Goal: Task Accomplishment & Management: Complete application form

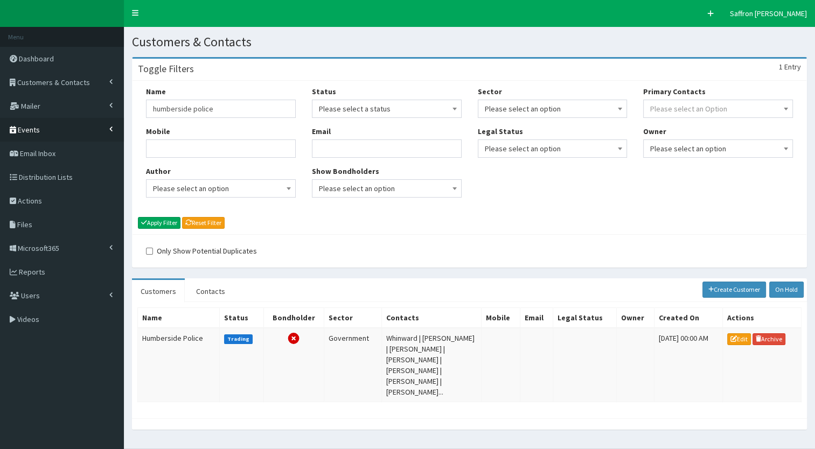
click at [68, 130] on link "Events" at bounding box center [62, 130] width 124 height 24
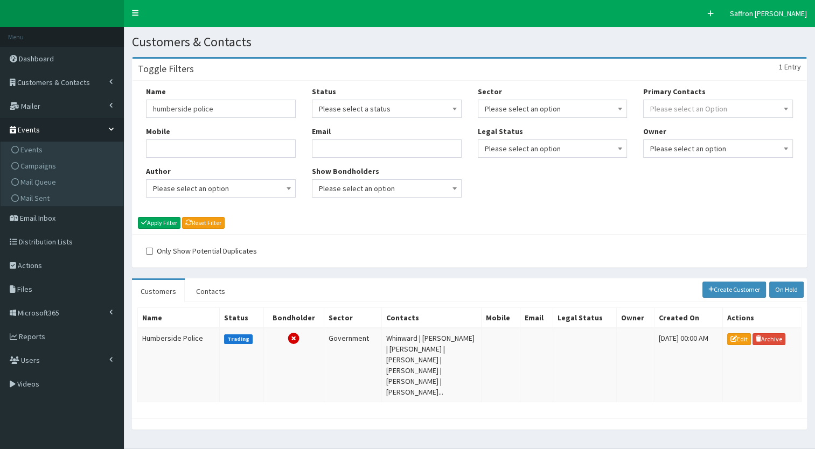
click at [68, 130] on link "Events" at bounding box center [62, 130] width 124 height 24
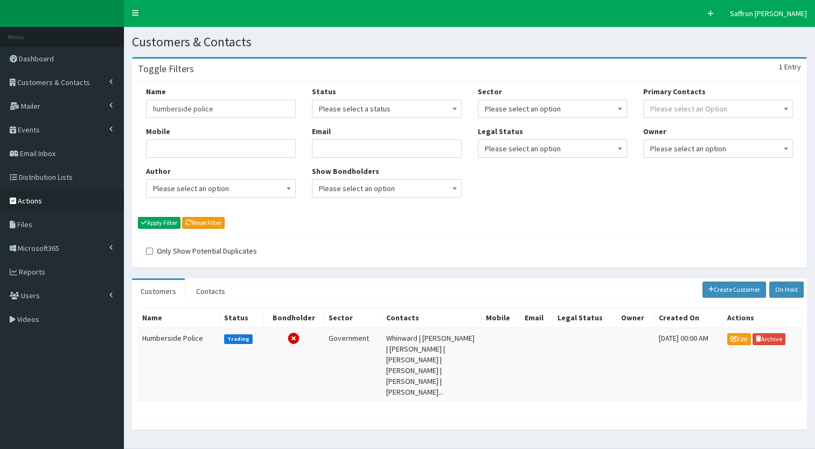
click at [37, 204] on span "Actions" at bounding box center [30, 201] width 24 height 10
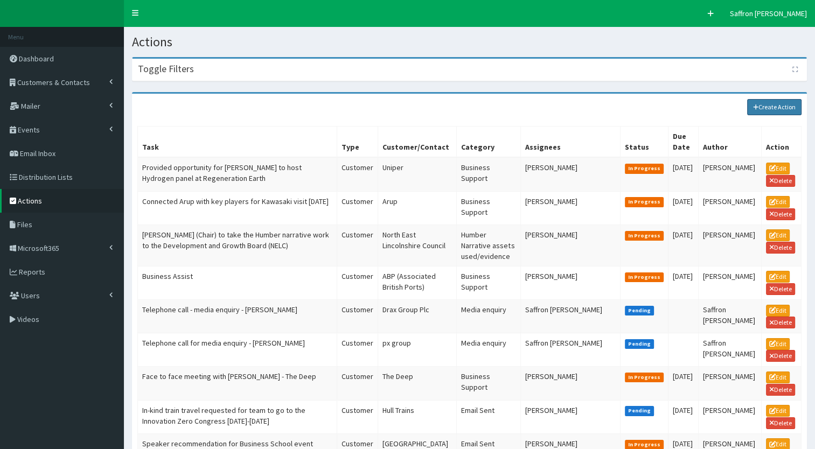
click at [771, 110] on link "Create Action" at bounding box center [774, 107] width 55 height 16
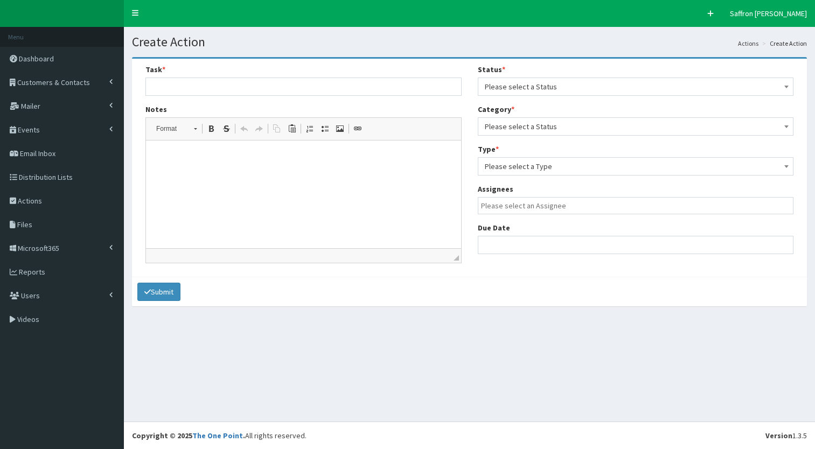
select select
click at [252, 83] on input "text" at bounding box center [303, 87] width 316 height 18
type input "Your Move delivery (box of brochures) x1"
click at [187, 150] on html at bounding box center [303, 157] width 315 height 33
click at [520, 83] on span "Please select a Status" at bounding box center [636, 86] width 302 height 15
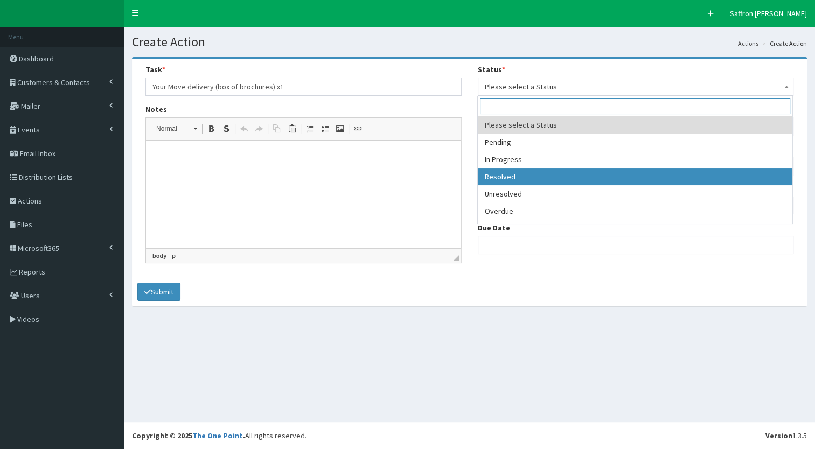
select select "3"
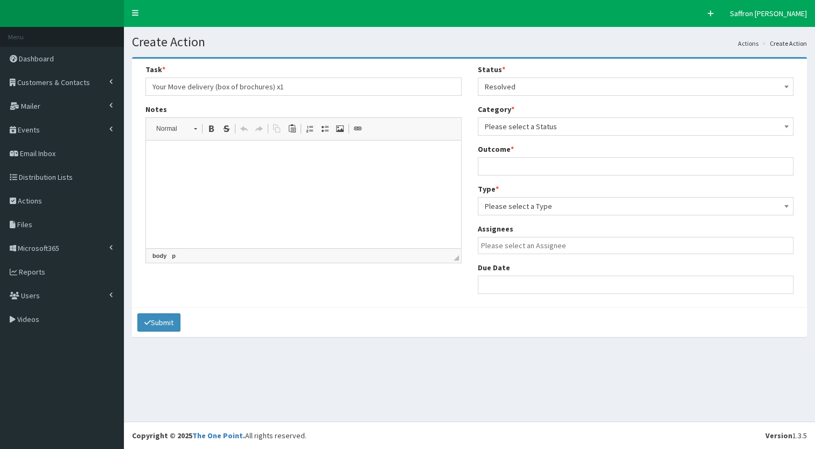
click at [518, 128] on span "Please select a Status" at bounding box center [636, 126] width 302 height 15
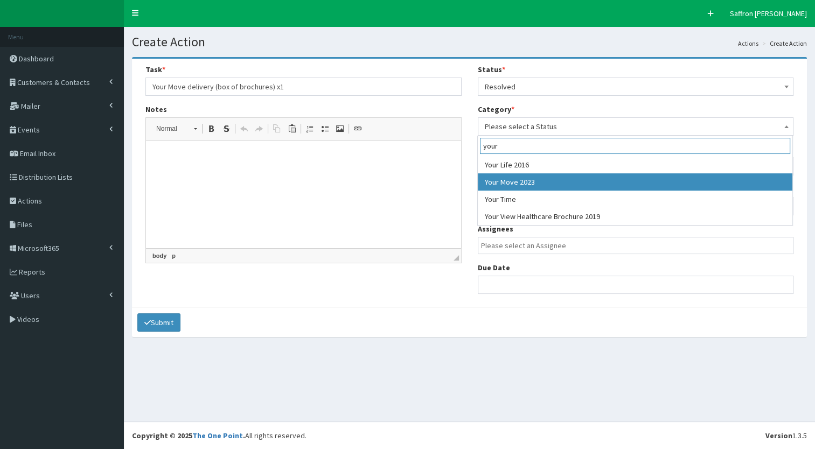
type input "your"
select select "47"
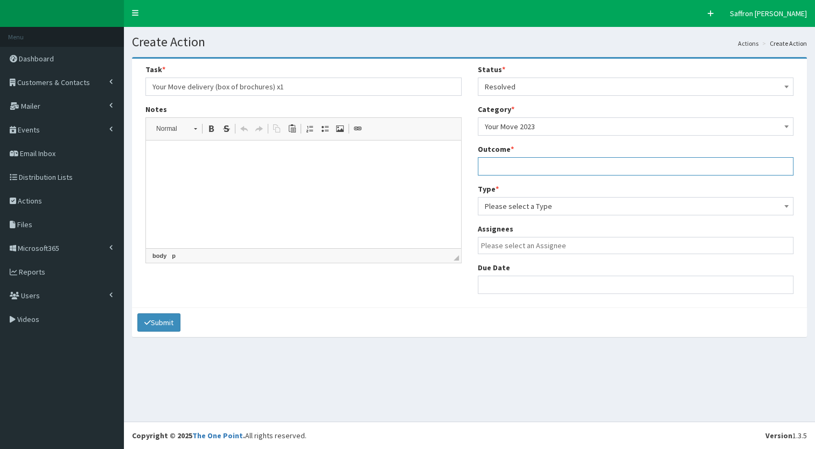
click at [517, 169] on input "text" at bounding box center [636, 166] width 316 height 18
type input "N/A"
click at [530, 212] on span "Please select a Type" at bounding box center [636, 206] width 302 height 15
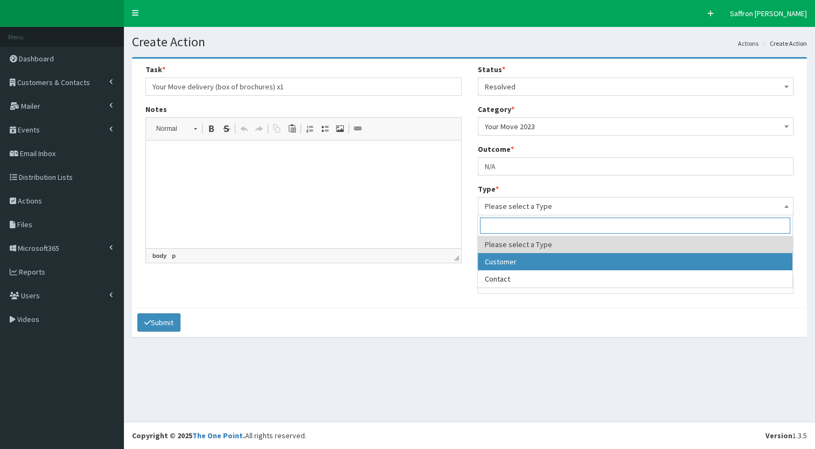
select select "customer"
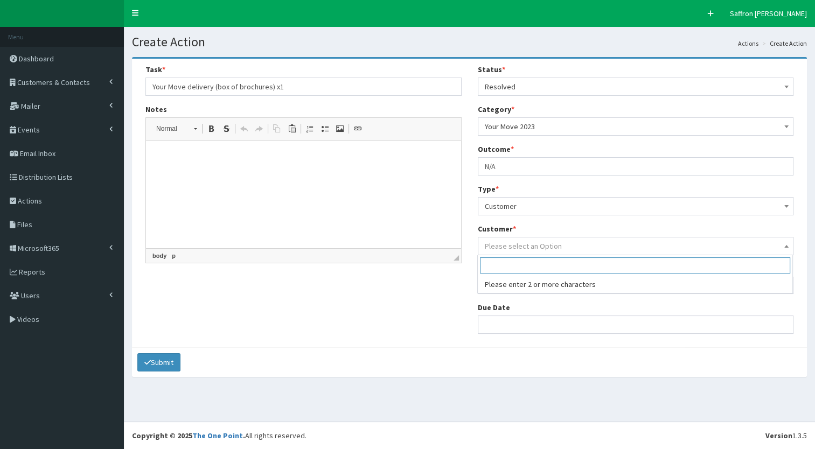
click at [513, 246] on span "Please select an Option" at bounding box center [523, 246] width 77 height 10
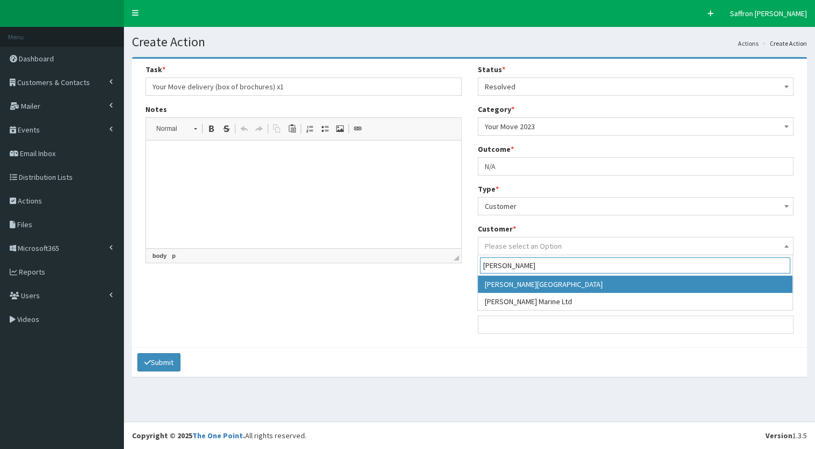
type input "brough"
select select "4648"
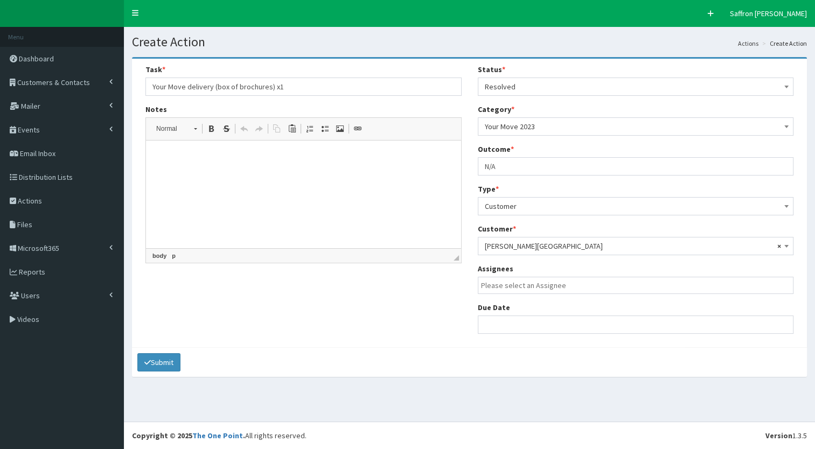
click at [520, 286] on input "search" at bounding box center [638, 285] width 315 height 11
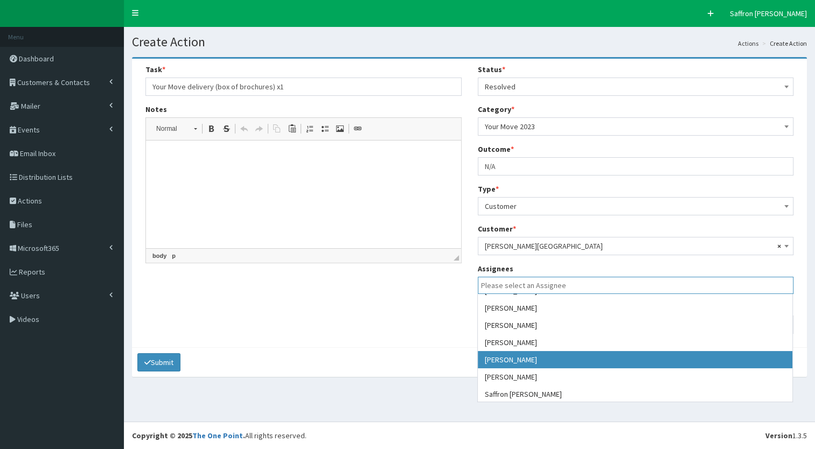
scroll to position [54, 0]
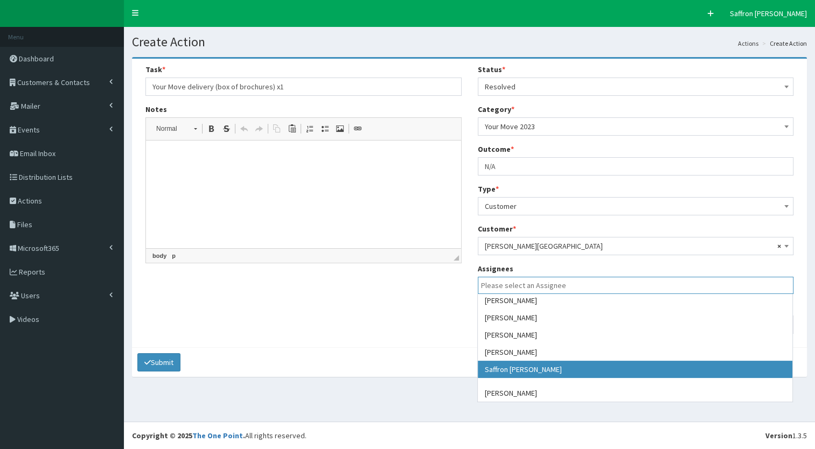
select select "50"
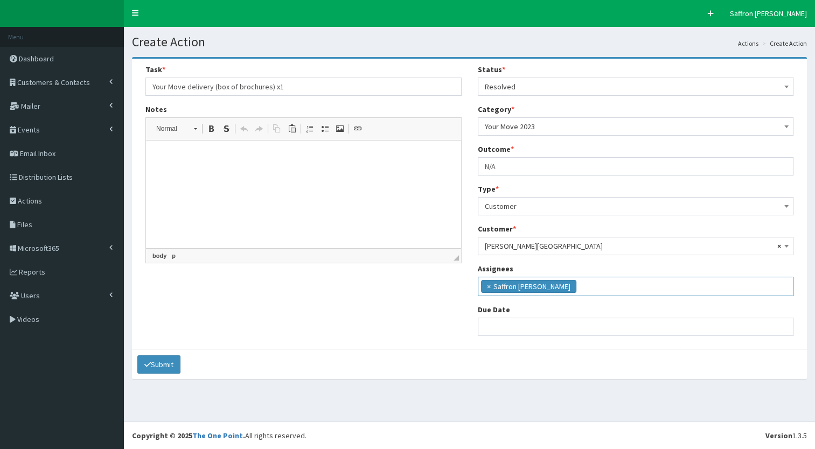
scroll to position [70, 0]
click at [550, 290] on ul "× Saffron Gregg" at bounding box center [635, 285] width 315 height 16
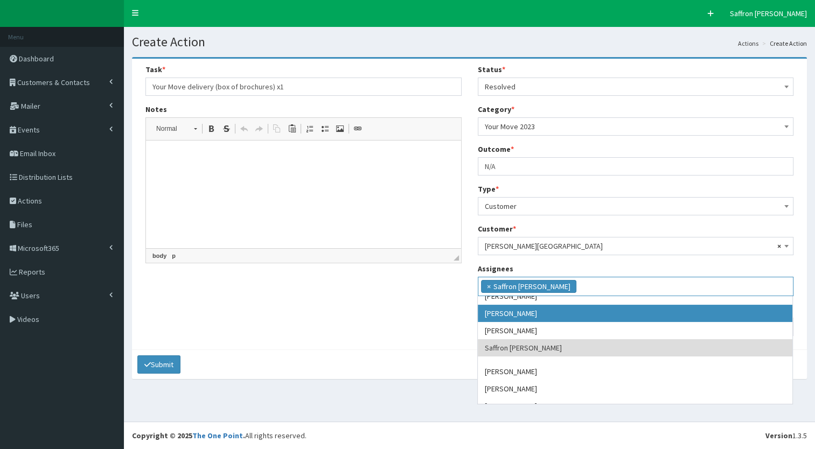
scroll to position [88, 0]
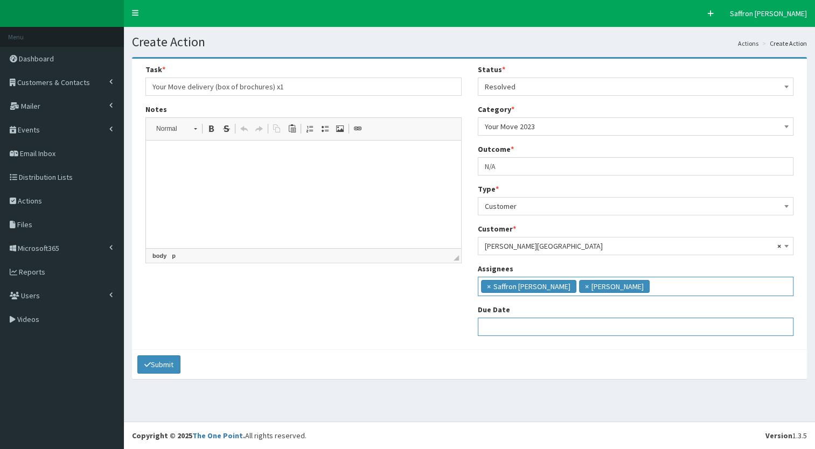
click at [536, 319] on input "text" at bounding box center [636, 327] width 316 height 18
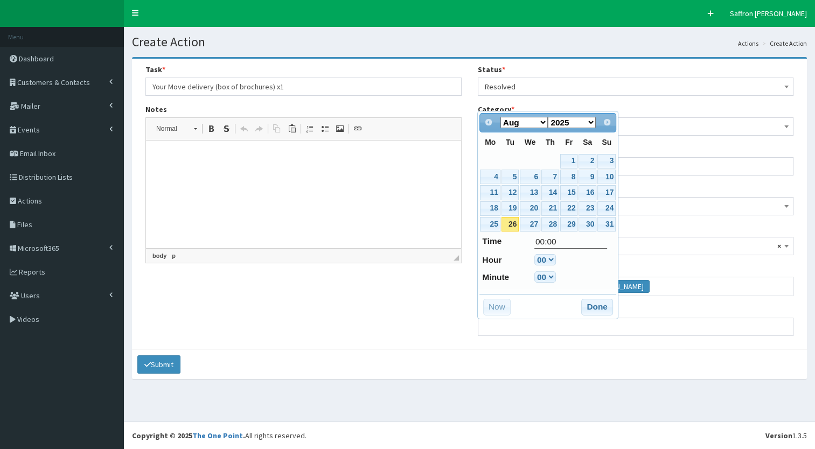
click at [518, 394] on section "Task * Your Move delivery (box of brochures) x1 Notes Rich Text Editor, notes E…" at bounding box center [469, 223] width 691 height 349
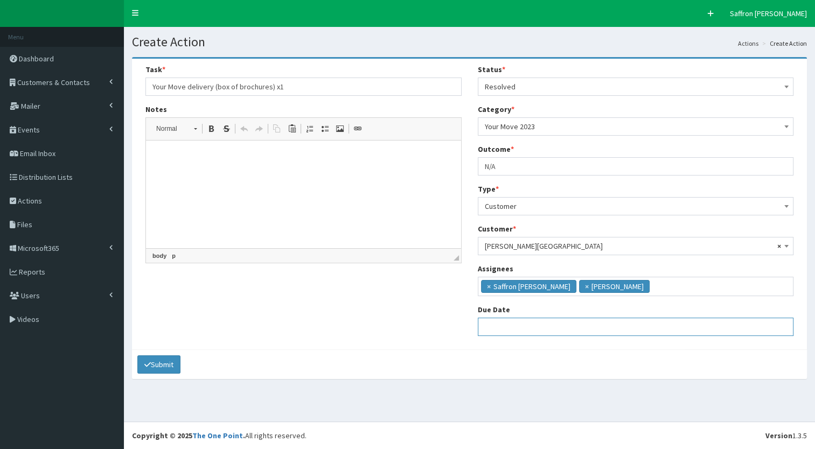
click at [514, 324] on input "text" at bounding box center [636, 327] width 316 height 18
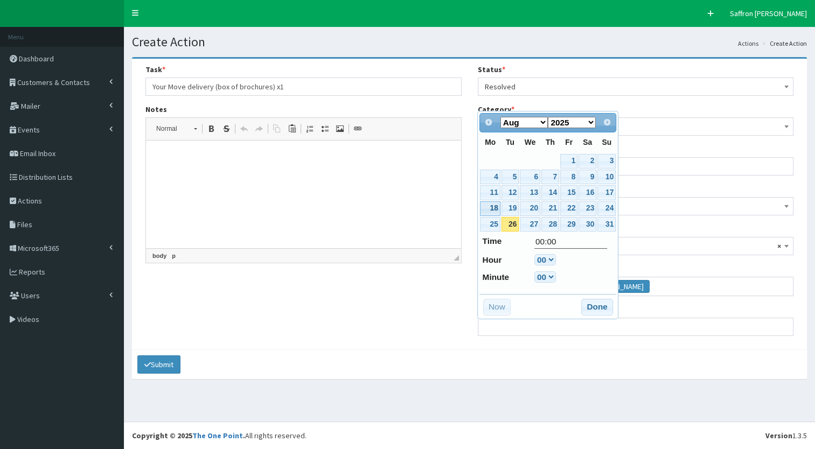
click at [493, 208] on link "18" at bounding box center [490, 208] width 20 height 15
click at [500, 306] on button "Now" at bounding box center [496, 307] width 27 height 17
type input "26-08-2025 15:33"
select select "15"
select select "33"
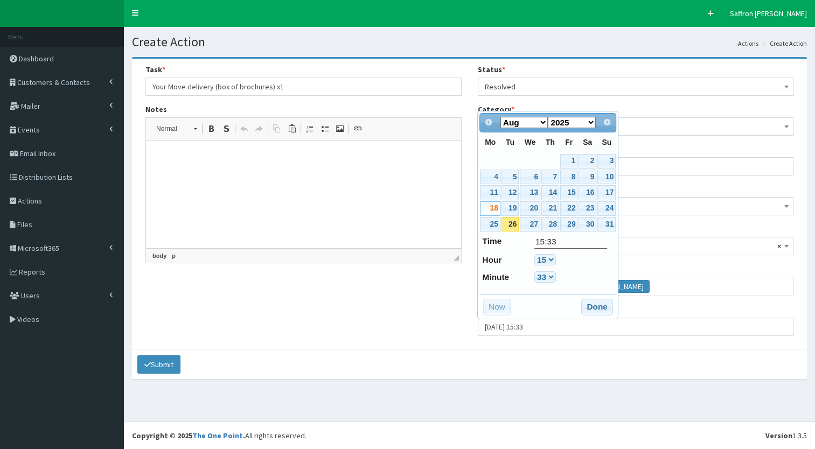
click at [491, 207] on link "18" at bounding box center [490, 208] width 20 height 15
type input "18-08-2025 15:33"
select select "15"
select select "33"
click at [592, 300] on button "Done" at bounding box center [597, 307] width 32 height 17
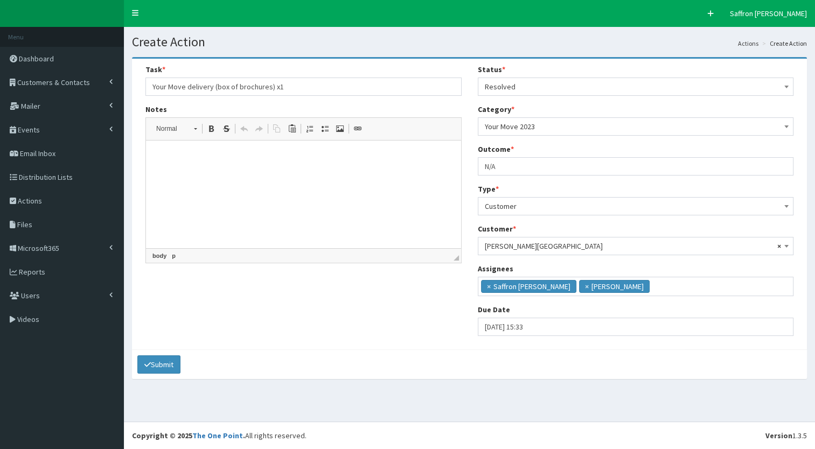
click at [226, 173] on html at bounding box center [303, 157] width 315 height 33
click at [226, 178] on p "Main contact:" at bounding box center [304, 175] width 294 height 11
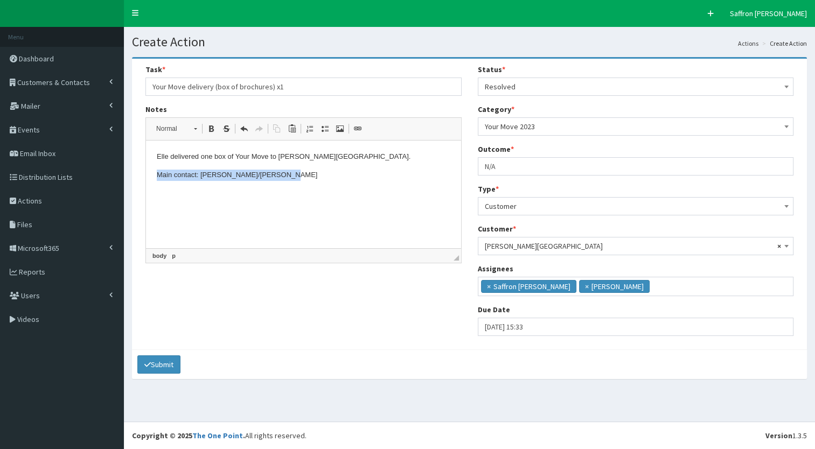
drag, startPoint x: 302, startPoint y: 180, endPoint x: 145, endPoint y: 175, distance: 157.4
click at [146, 175] on html "Elle delivered one box of Your Move to Brough Business Centre. Main contact: Jo…" at bounding box center [303, 166] width 315 height 51
click at [210, 124] on span at bounding box center [211, 128] width 9 height 9
click at [287, 266] on div "Task * Your Move delivery (box of brochures) x1 Notes <p>Elle delivered one box…" at bounding box center [303, 167] width 332 height 207
click at [198, 330] on div "Task * Your Move delivery (box of brochures) x1 Notes <p>Elle delivered one box…" at bounding box center [469, 204] width 664 height 280
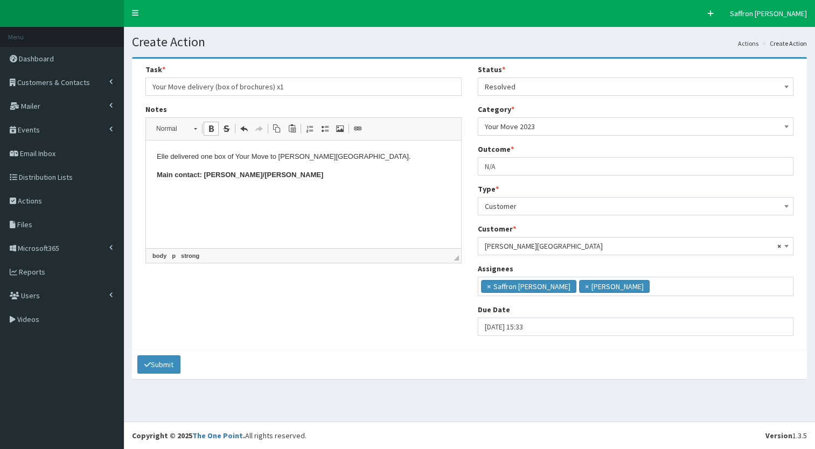
click at [227, 192] on html "Elle delivered one box of Your Move to Brough Business Centre. Main contact: Jo…" at bounding box center [303, 166] width 315 height 51
click at [175, 359] on button "Submit" at bounding box center [158, 364] width 43 height 18
click at [152, 366] on button "Submit" at bounding box center [158, 364] width 43 height 18
drag, startPoint x: 554, startPoint y: 286, endPoint x: 545, endPoint y: 290, distance: 9.6
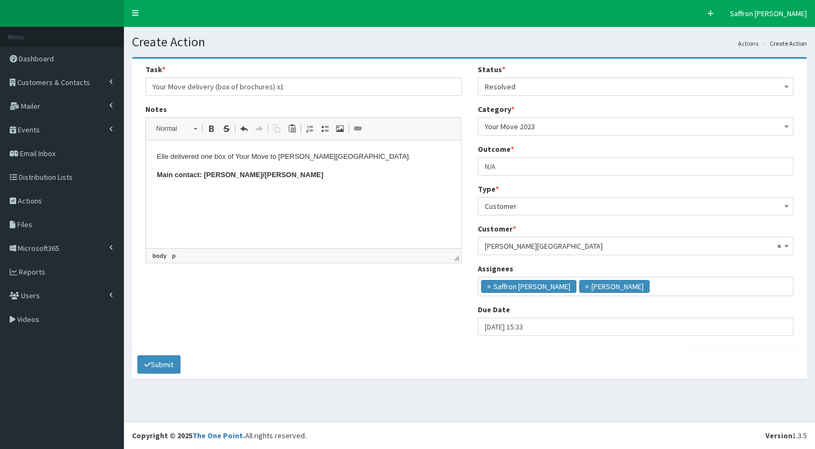
click at [585, 286] on span "×" at bounding box center [587, 286] width 4 height 11
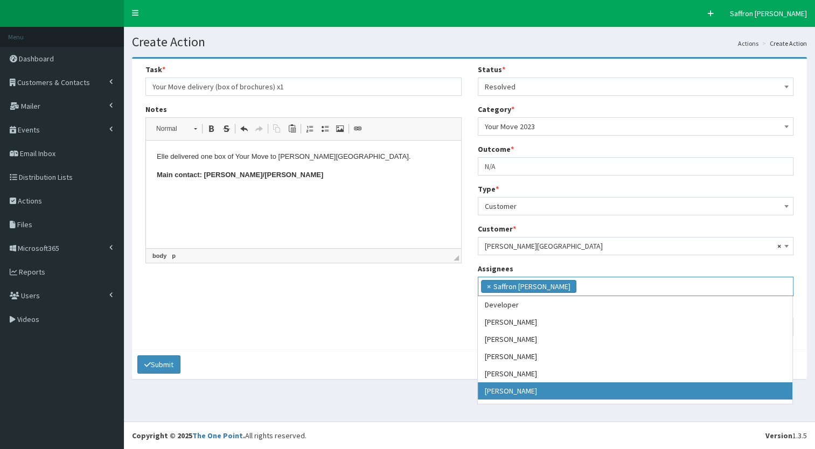
scroll to position [88, 0]
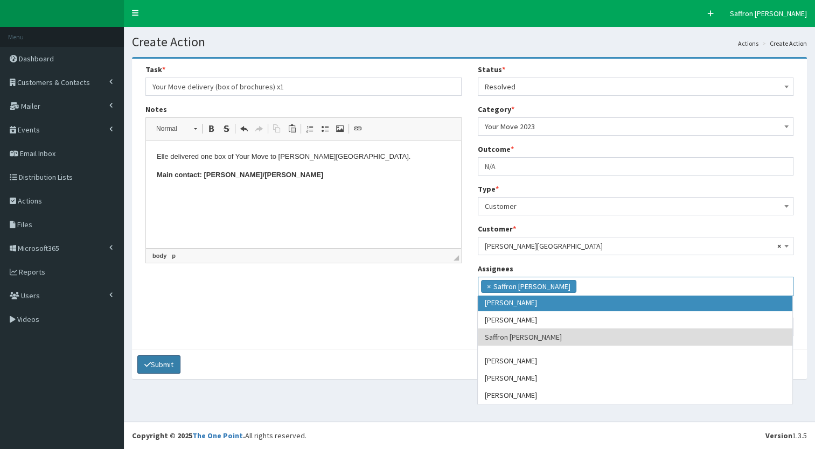
click at [180, 361] on button "Submit" at bounding box center [158, 364] width 43 height 18
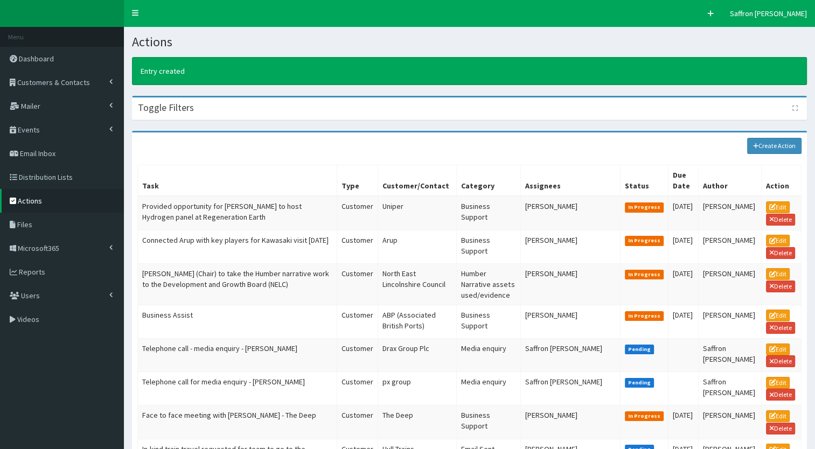
click at [209, 110] on div "Toggle Filters" at bounding box center [469, 108] width 674 height 22
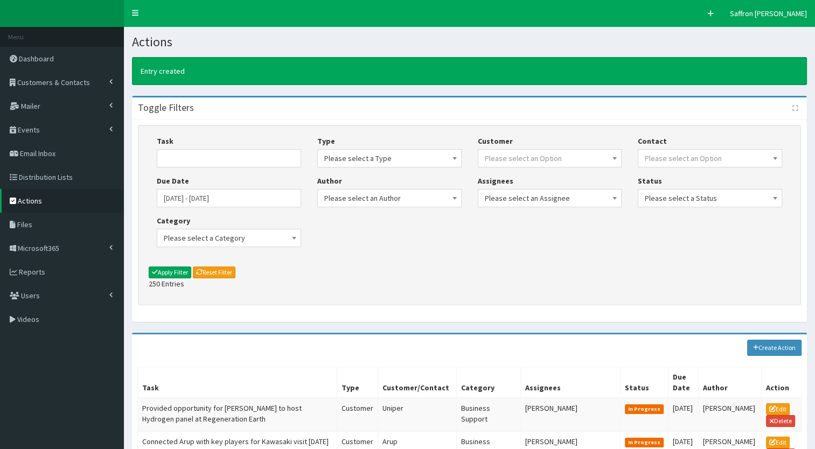
click at [196, 113] on div "Toggle Filters" at bounding box center [469, 108] width 674 height 22
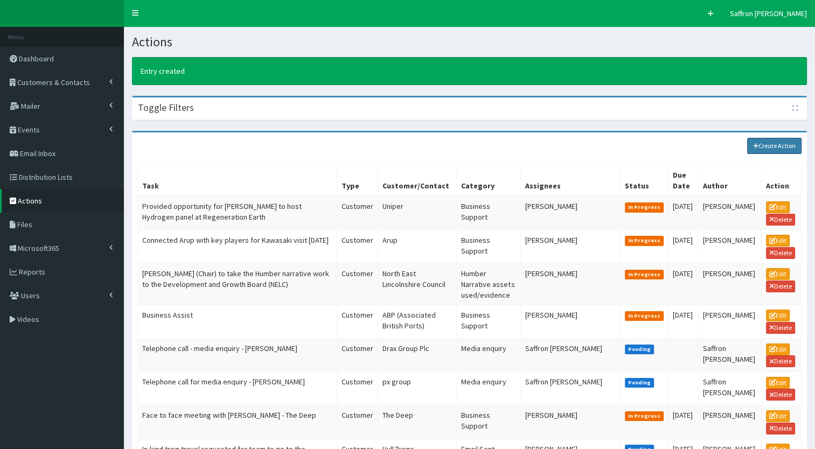
click at [766, 152] on link "Create Action" at bounding box center [774, 146] width 55 height 16
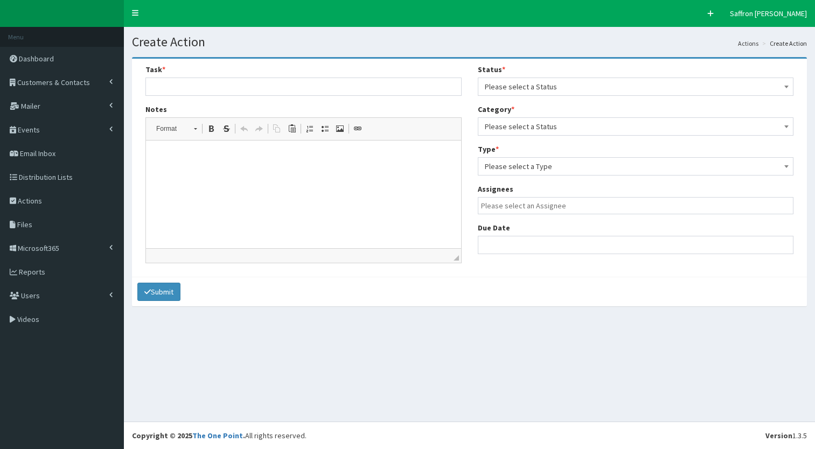
select select
click at [162, 88] on input "text" at bounding box center [303, 87] width 316 height 18
type input "Delivery of Your Move brochure (x2 boxes)"
click at [201, 157] on p at bounding box center [304, 156] width 294 height 11
click at [299, 84] on input "Delivery of Your Move brochure (x2 boxes)" at bounding box center [303, 87] width 316 height 18
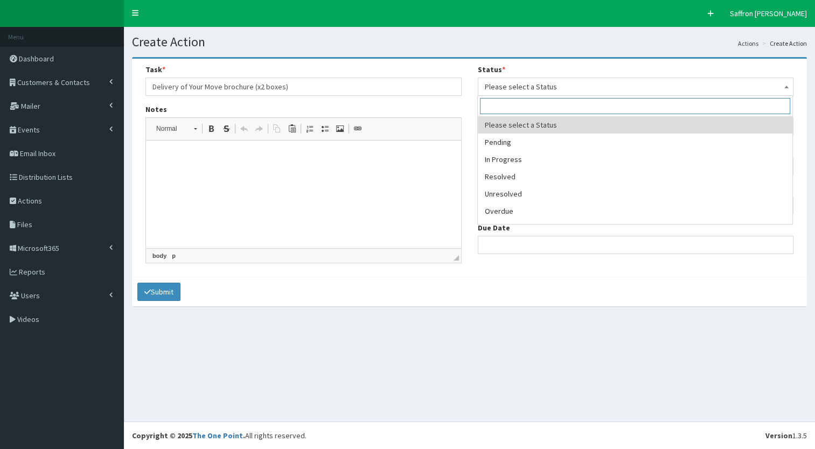
click at [525, 81] on span "Please select a Status" at bounding box center [636, 86] width 302 height 15
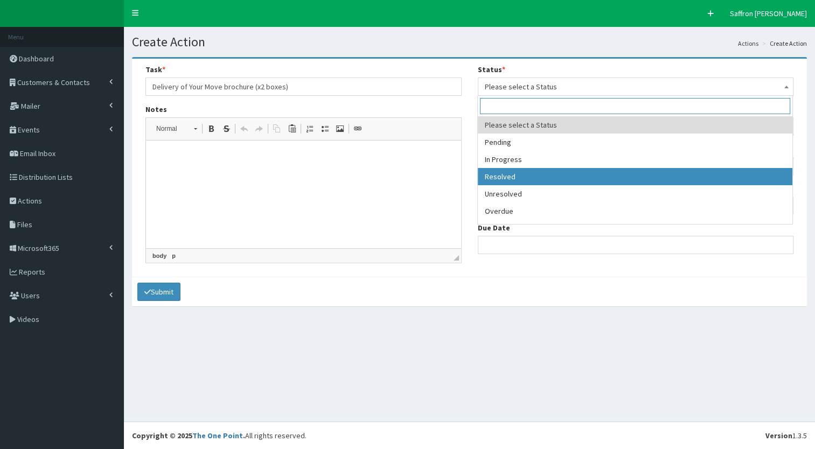
select select "3"
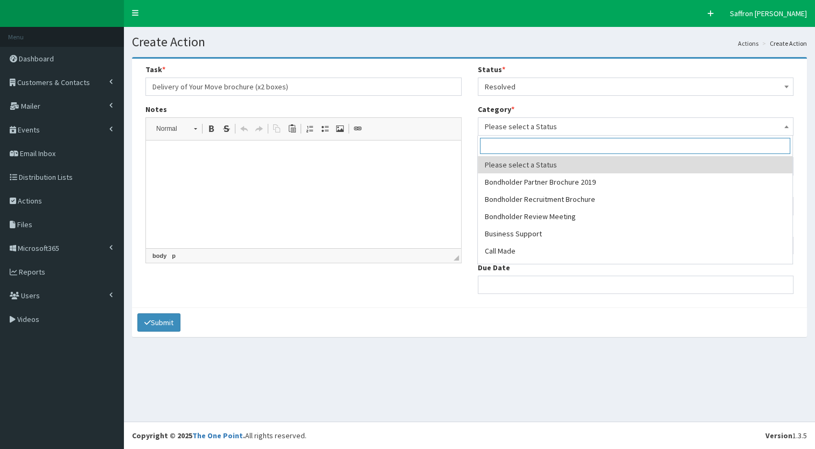
click at [522, 125] on span "Please select a Status" at bounding box center [636, 126] width 302 height 15
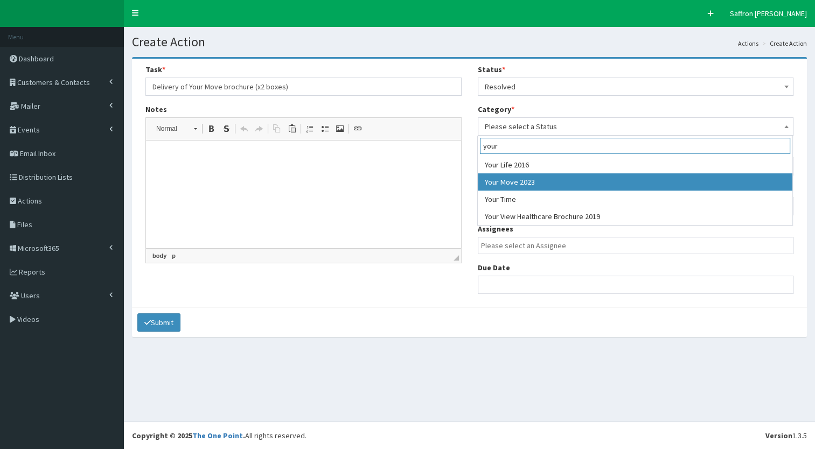
type input "your"
select select "47"
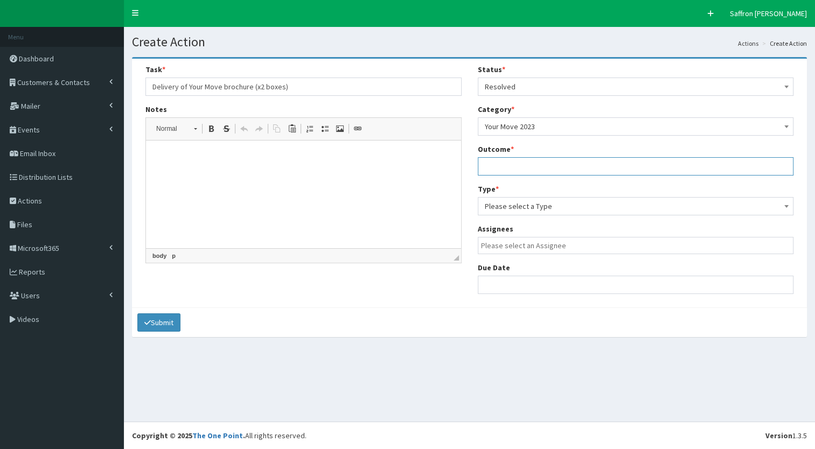
click at [515, 168] on input "text" at bounding box center [636, 166] width 316 height 18
type input "n"
type input "N/A"
click at [508, 201] on span "Please select a Type" at bounding box center [636, 206] width 302 height 15
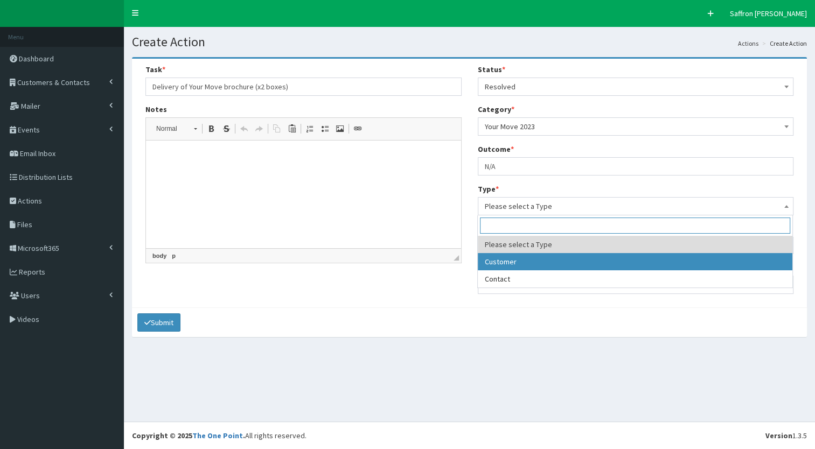
select select "customer"
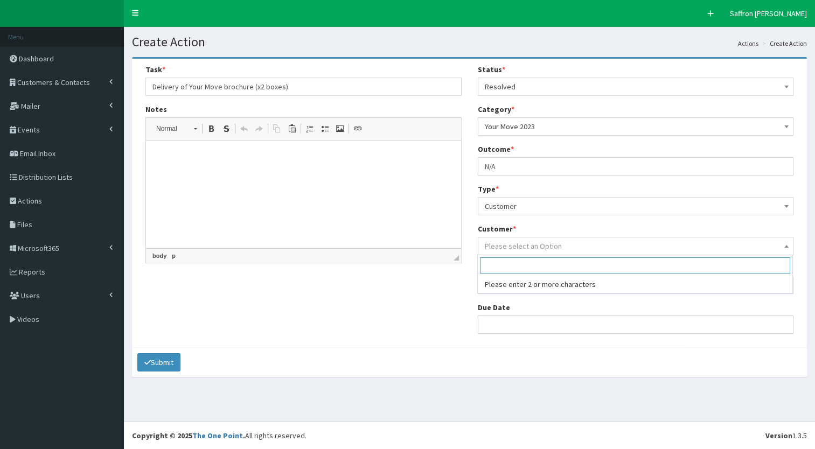
click at [502, 246] on span "Please select an Option" at bounding box center [523, 246] width 77 height 10
click at [541, 263] on input "search" at bounding box center [635, 265] width 310 height 16
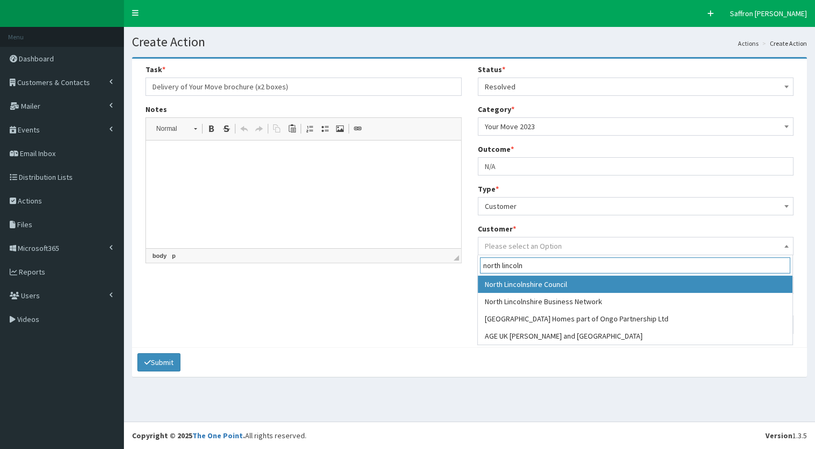
type input "north lincoln"
select select "260"
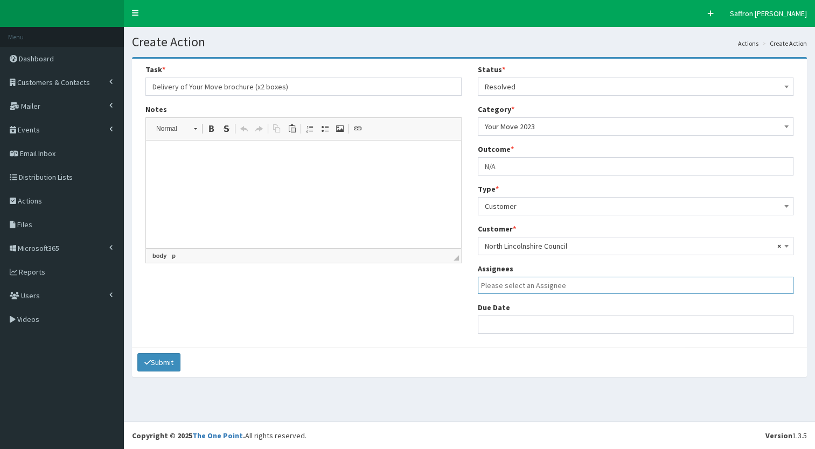
click at [511, 284] on input "search" at bounding box center [638, 285] width 315 height 11
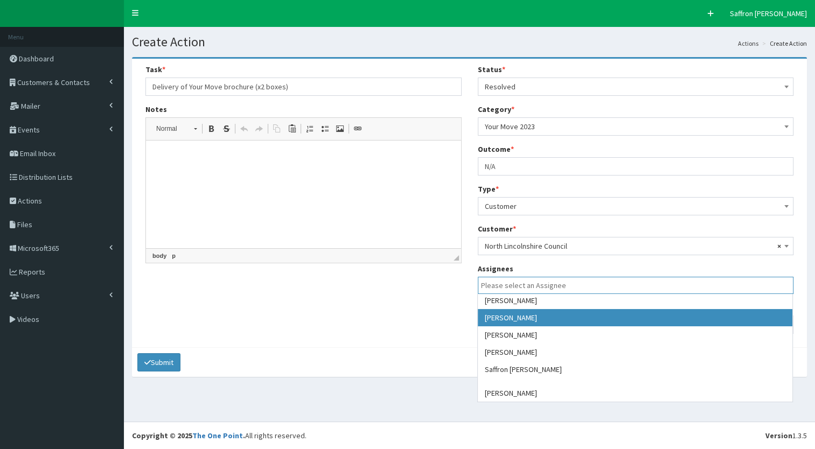
scroll to position [88, 0]
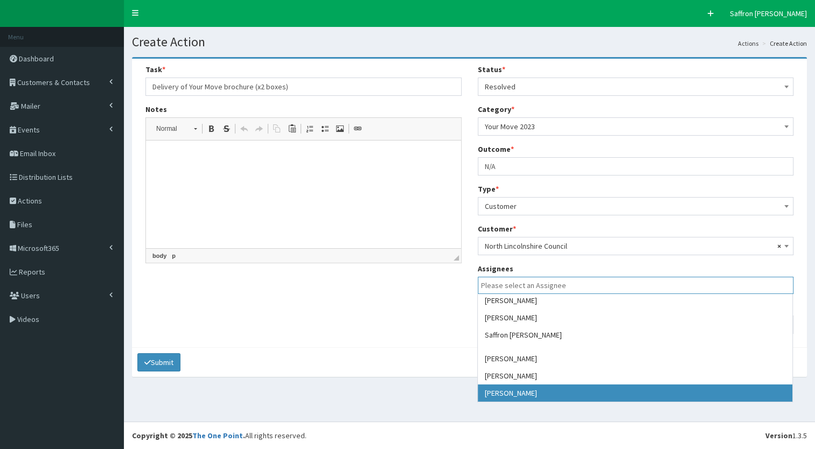
select select "54"
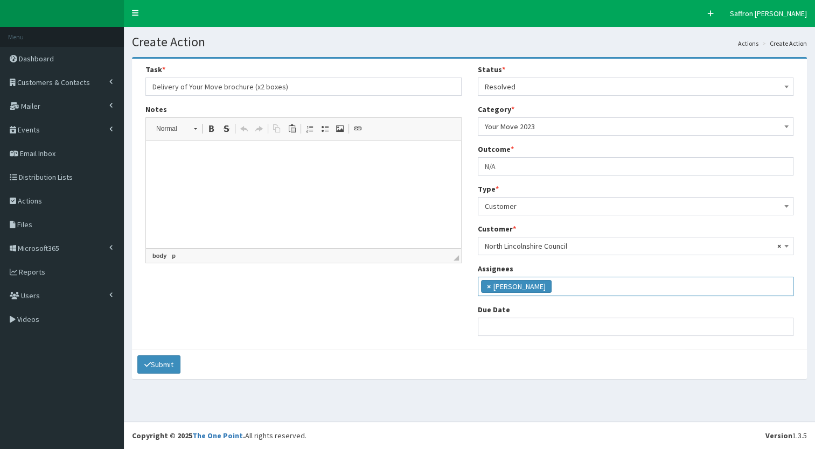
click at [487, 287] on span "×" at bounding box center [489, 286] width 4 height 11
select select
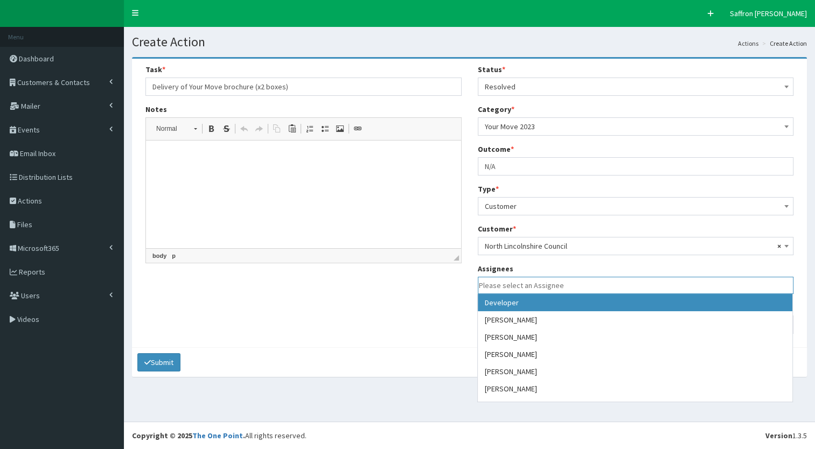
click at [500, 286] on input "search" at bounding box center [636, 285] width 315 height 11
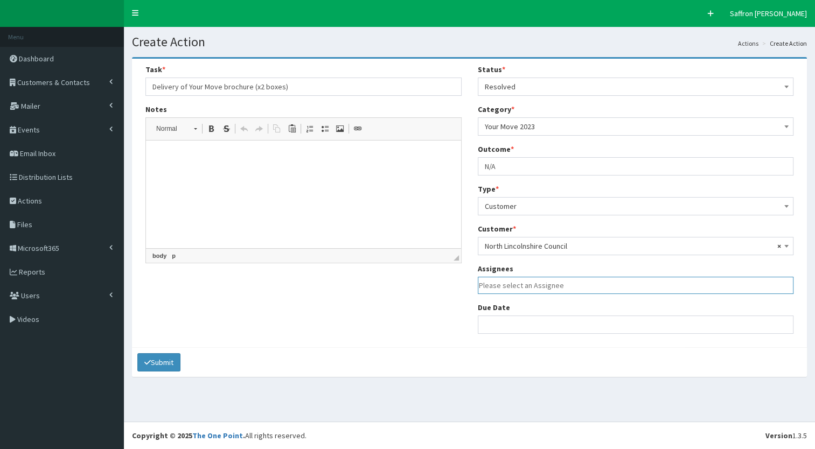
click at [503, 285] on input "search" at bounding box center [636, 285] width 315 height 11
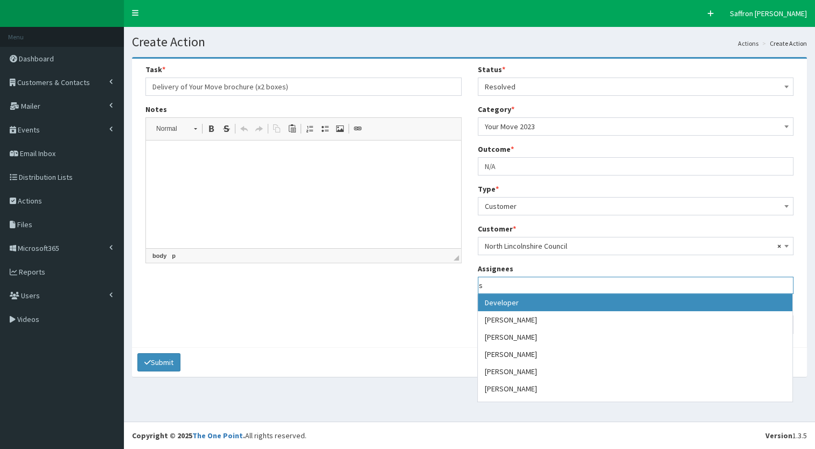
scroll to position [0, 0]
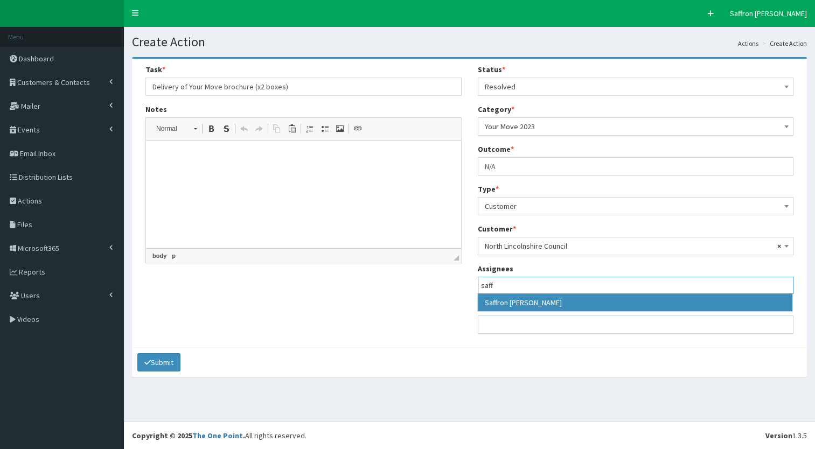
type input "saff"
select select "50"
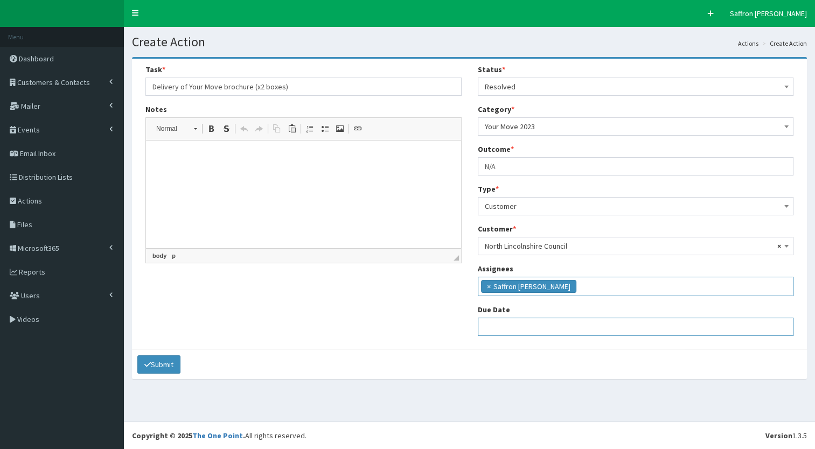
click at [505, 324] on input "text" at bounding box center [636, 327] width 316 height 18
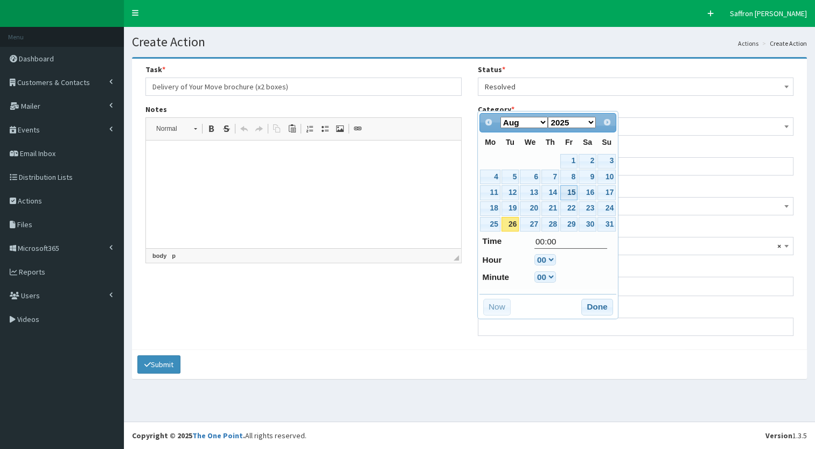
click at [574, 197] on link "15" at bounding box center [568, 192] width 17 height 15
type input "15-08-2025 00:00"
click at [604, 301] on button "Done" at bounding box center [597, 307] width 32 height 17
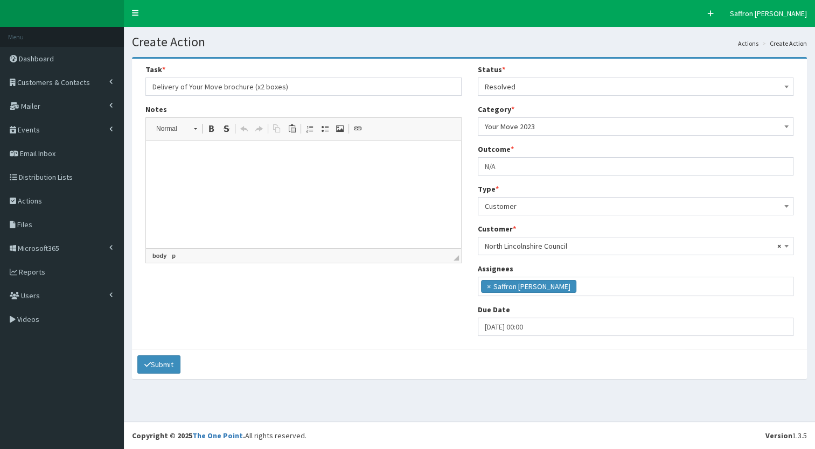
click at [205, 173] on html at bounding box center [303, 157] width 315 height 33
click at [218, 173] on p "Main contact:" at bounding box center [304, 175] width 294 height 11
click at [264, 285] on div "Task * Delivery of Your Move brochure (x2 boxes) Notes <p>Elle delivered these …" at bounding box center [469, 204] width 664 height 280
click at [166, 370] on button "Submit" at bounding box center [158, 364] width 43 height 18
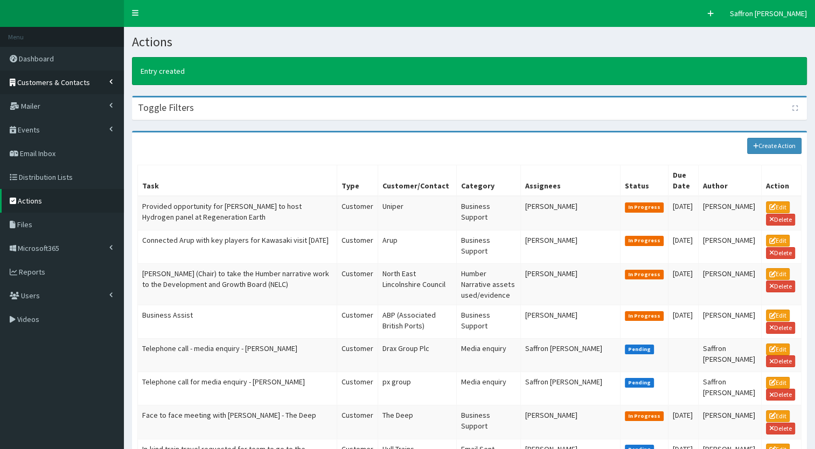
click at [80, 83] on span "Customers & Contacts" at bounding box center [53, 83] width 73 height 10
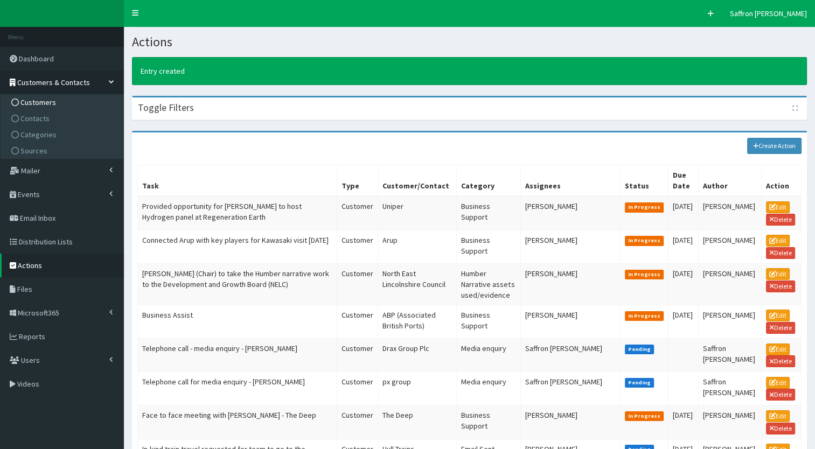
click at [45, 102] on span "Customers" at bounding box center [38, 102] width 36 height 10
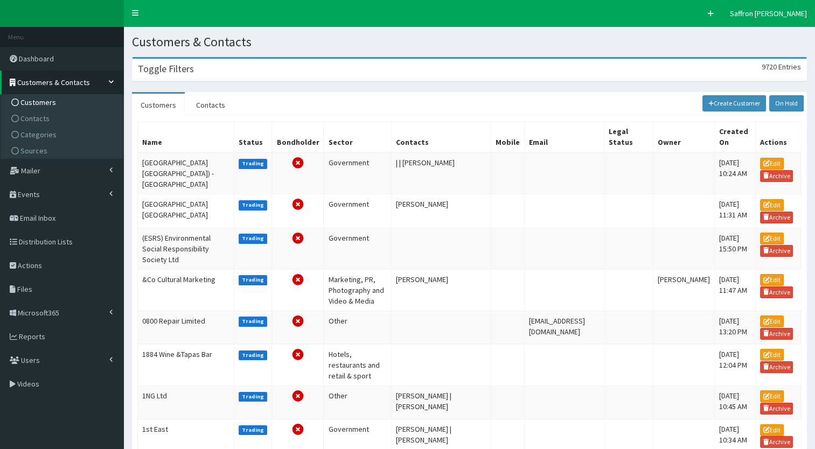
click at [211, 72] on div "Toggle Filters 9720 Entries" at bounding box center [469, 70] width 674 height 22
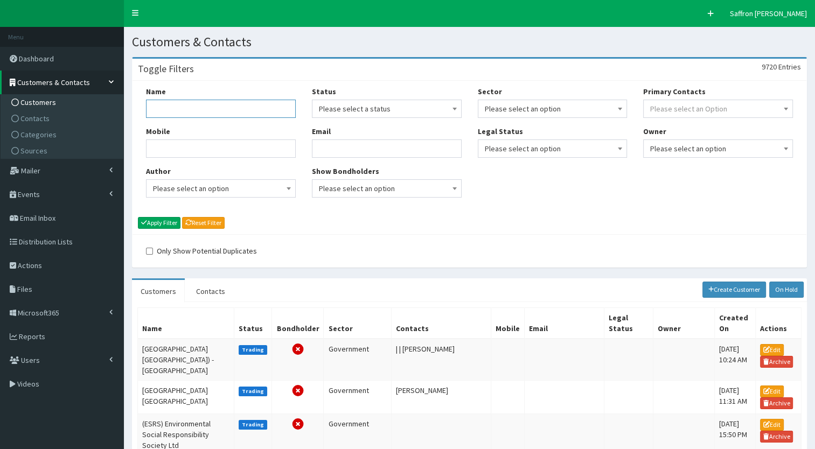
click at [186, 106] on input "Name" at bounding box center [221, 109] width 150 height 18
type input "[GEOGRAPHIC_DATA]"
click at [138, 217] on button "Apply Filter" at bounding box center [159, 223] width 43 height 12
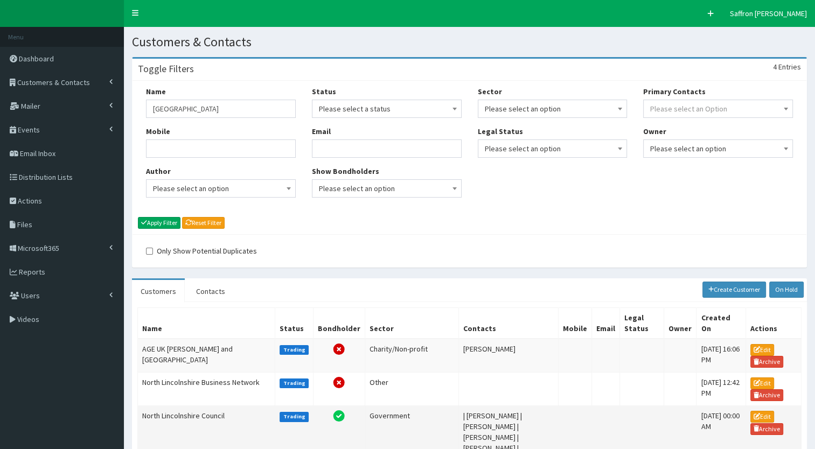
click at [244, 417] on td "North Lincolnshire Council" at bounding box center [206, 448] width 137 height 85
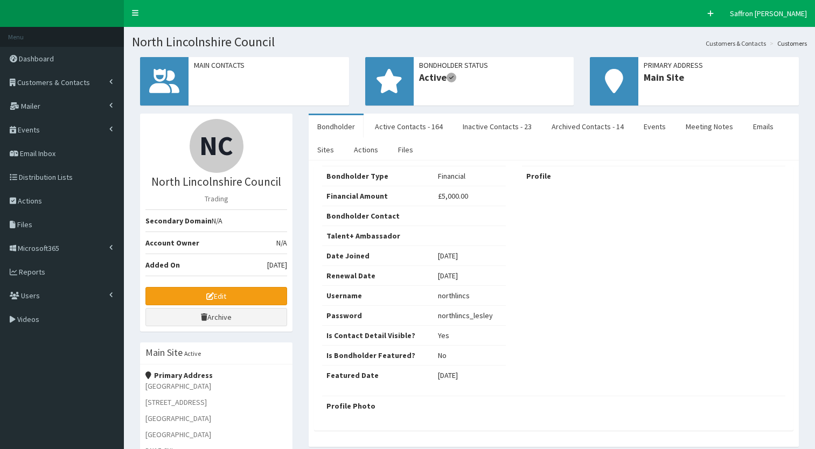
select select "50"
click at [700, 128] on link "Meeting Notes" at bounding box center [709, 126] width 65 height 23
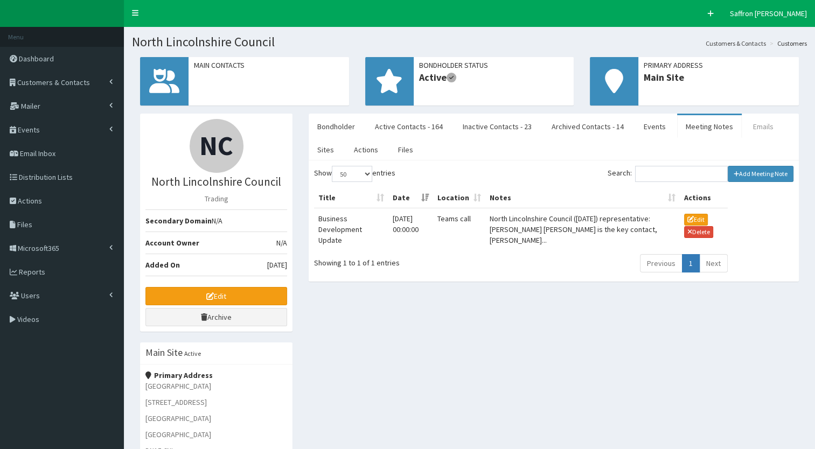
click at [744, 123] on link "Emails" at bounding box center [763, 126] width 38 height 23
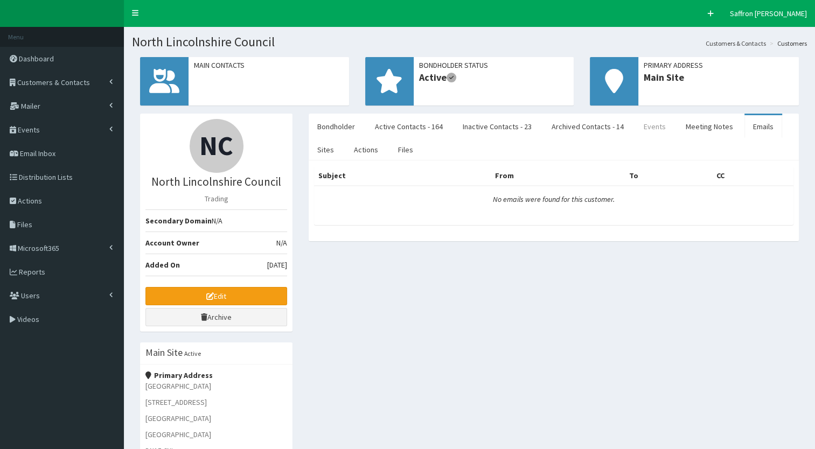
click at [655, 124] on link "Events" at bounding box center [654, 126] width 39 height 23
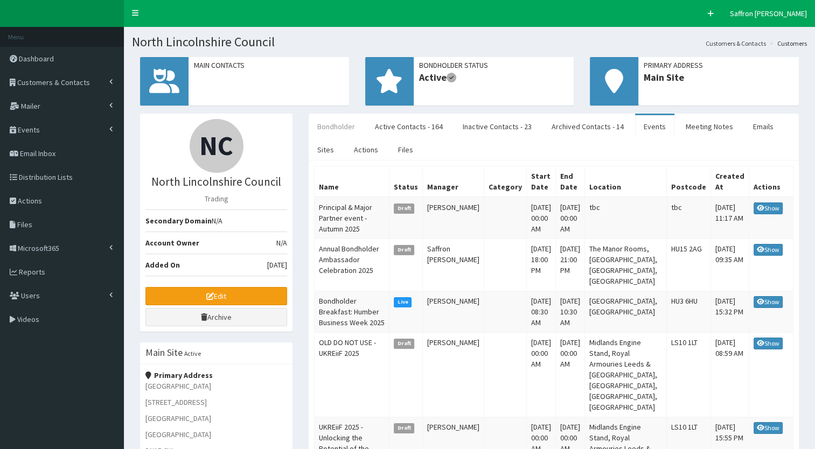
click at [341, 120] on link "Bondholder" at bounding box center [336, 126] width 55 height 23
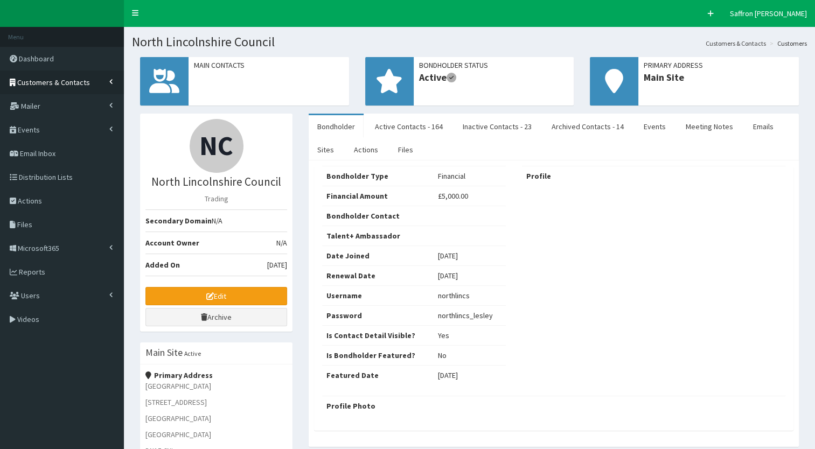
click at [64, 79] on span "Customers & Contacts" at bounding box center [53, 83] width 73 height 10
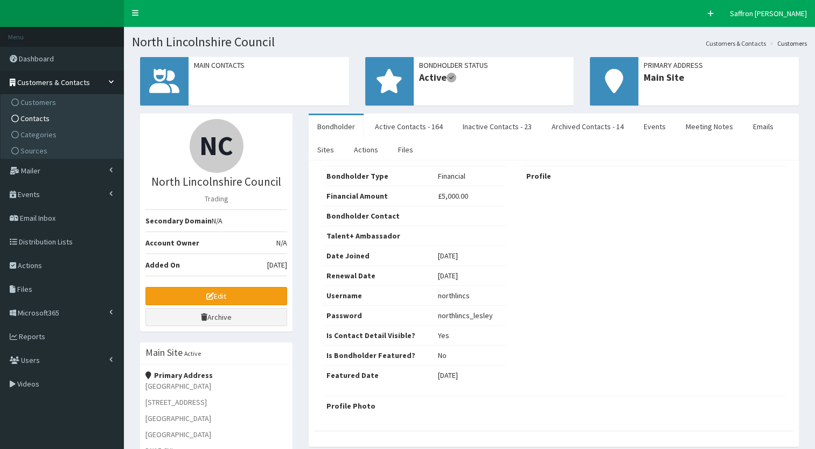
click at [32, 116] on span "Contacts" at bounding box center [34, 119] width 29 height 10
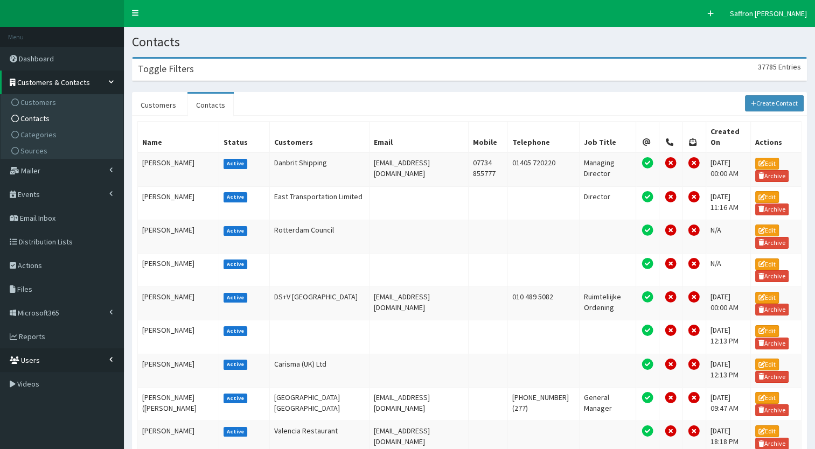
click at [51, 365] on link "Users" at bounding box center [62, 360] width 124 height 24
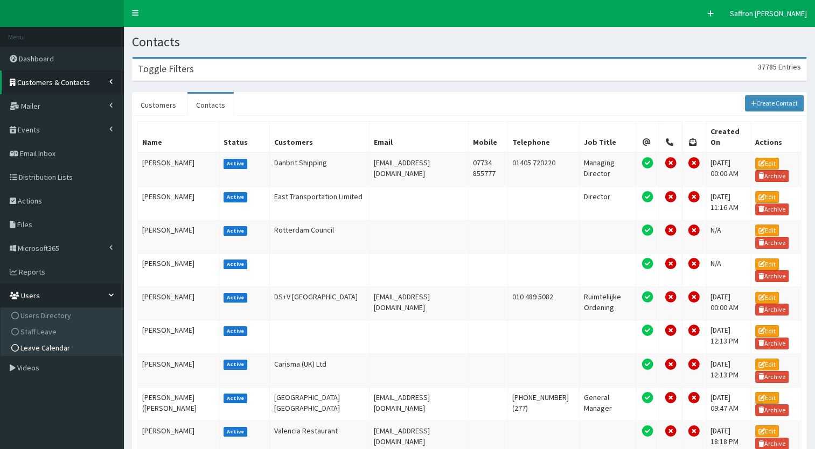
click at [58, 349] on span "Leave Calendar" at bounding box center [45, 348] width 50 height 10
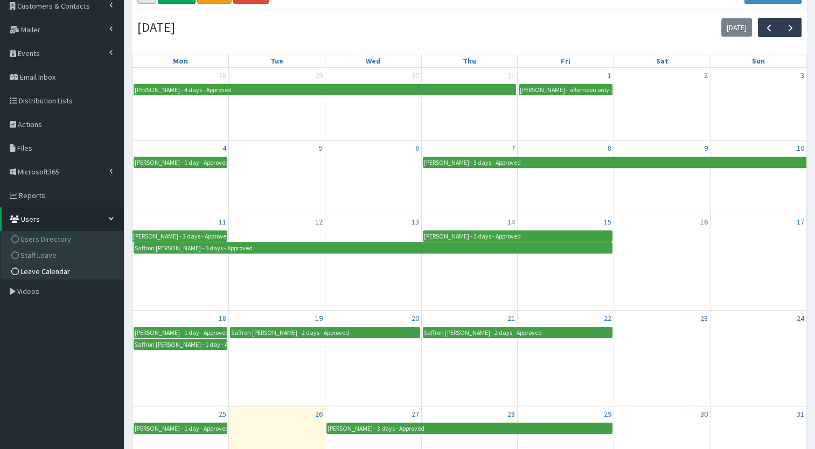
scroll to position [75, 0]
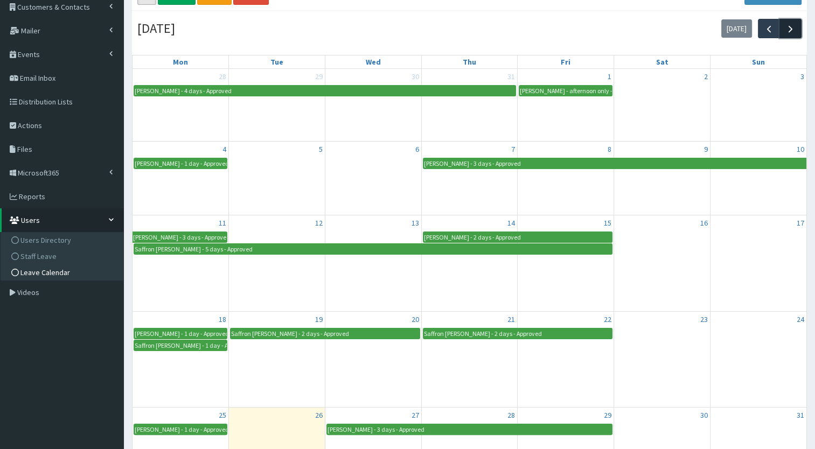
click at [794, 32] on span "button" at bounding box center [790, 28] width 11 height 11
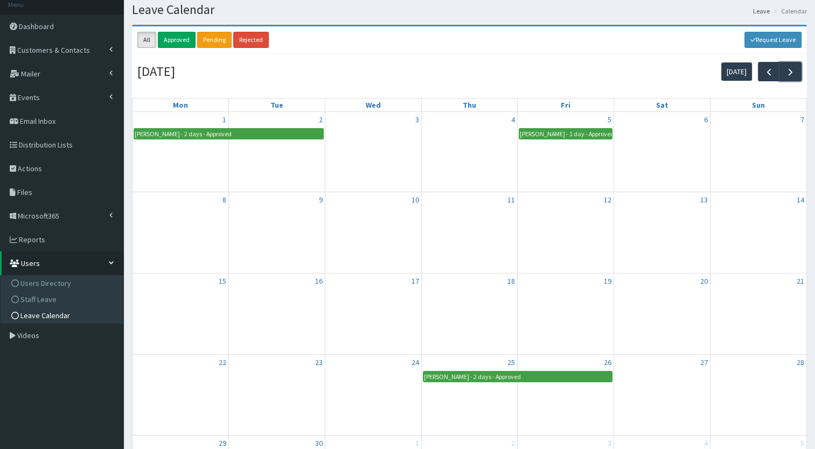
scroll to position [0, 0]
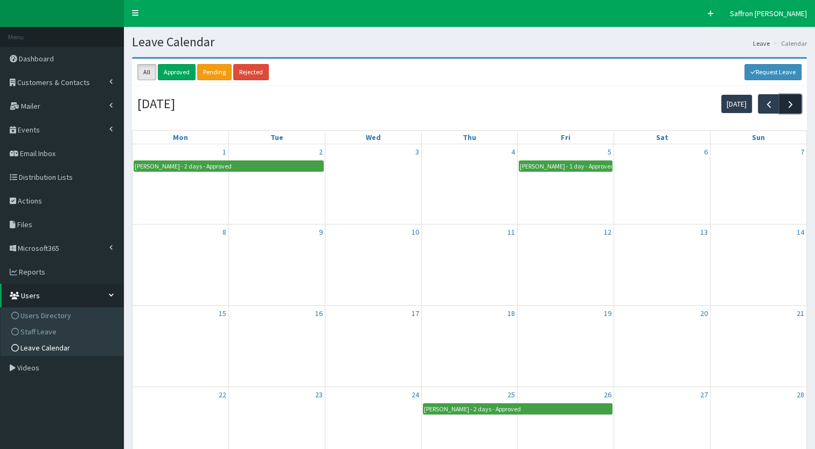
click at [782, 105] on button "button" at bounding box center [790, 103] width 22 height 19
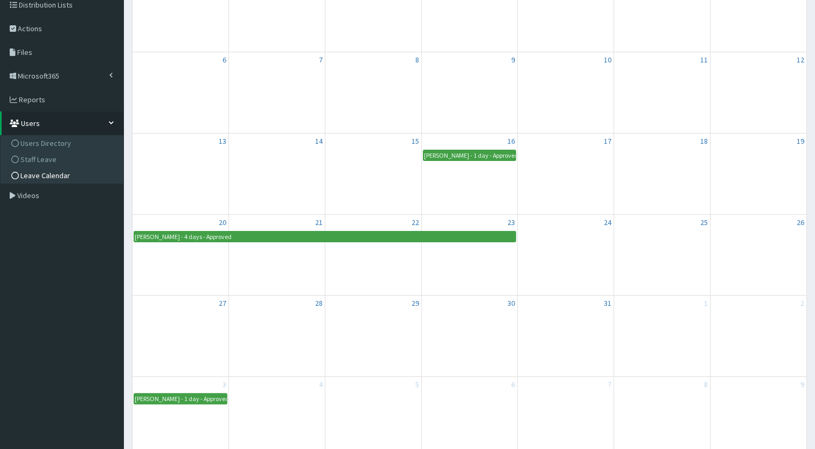
scroll to position [11, 0]
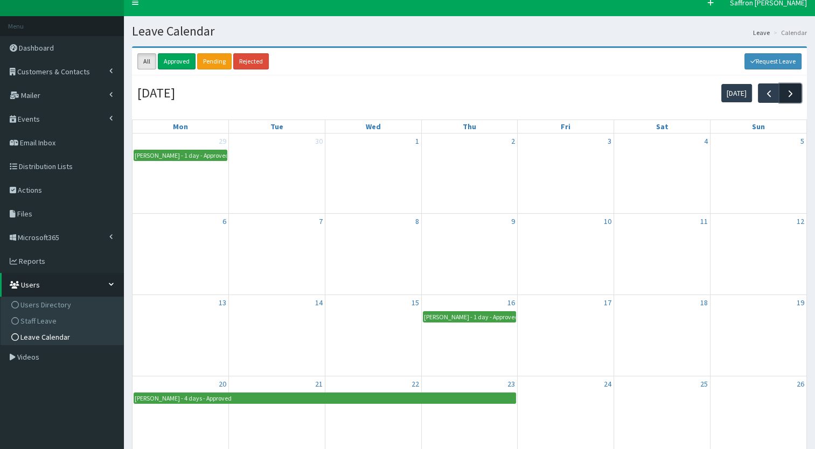
click at [788, 92] on span "button" at bounding box center [790, 93] width 11 height 11
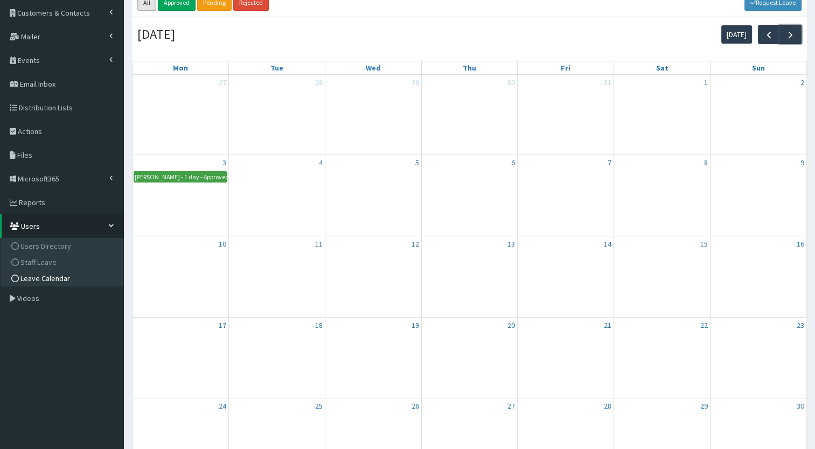
scroll to position [0, 0]
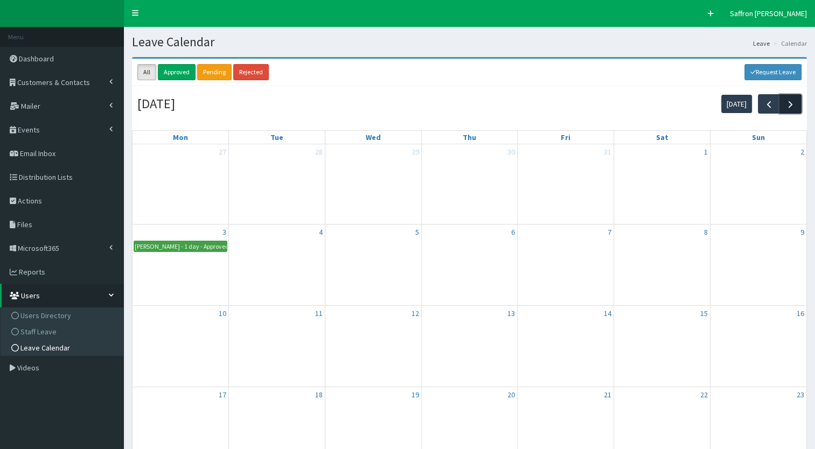
click at [787, 104] on span "button" at bounding box center [790, 104] width 11 height 11
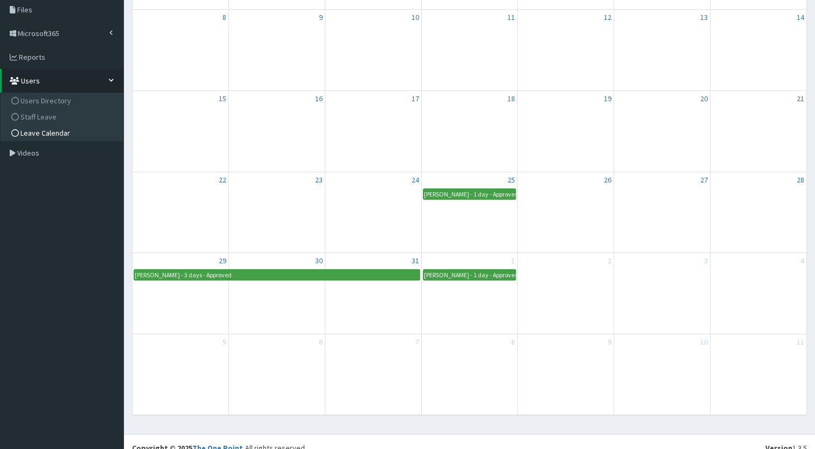
scroll to position [226, 0]
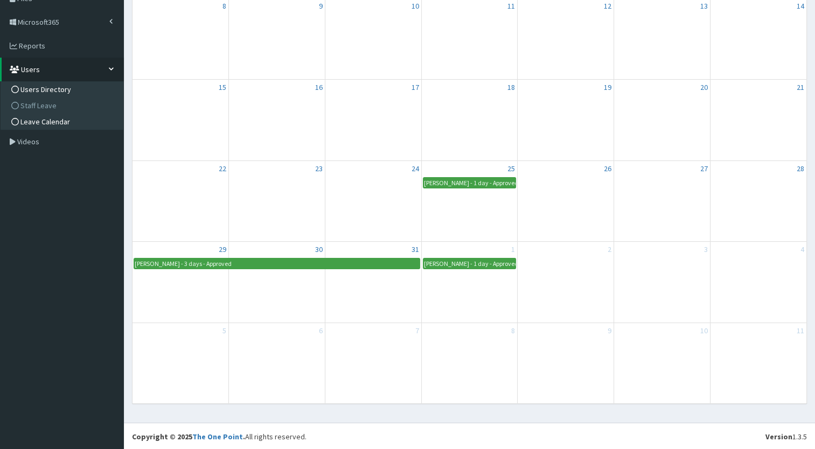
click at [60, 92] on span "Users Directory" at bounding box center [45, 90] width 51 height 10
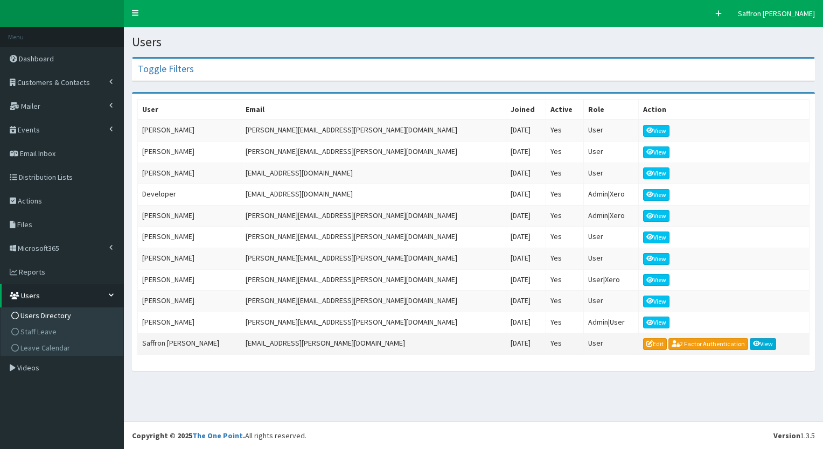
click at [753, 340] on icon at bounding box center [757, 343] width 8 height 6
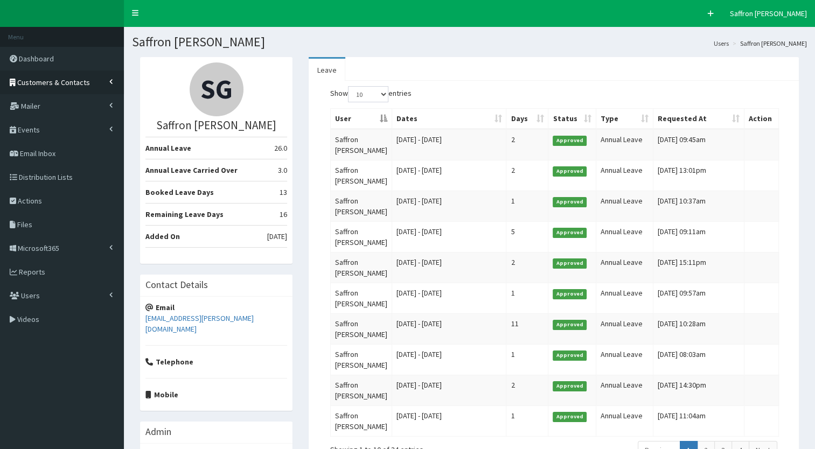
click at [85, 82] on span "Customers & Contacts" at bounding box center [53, 83] width 73 height 10
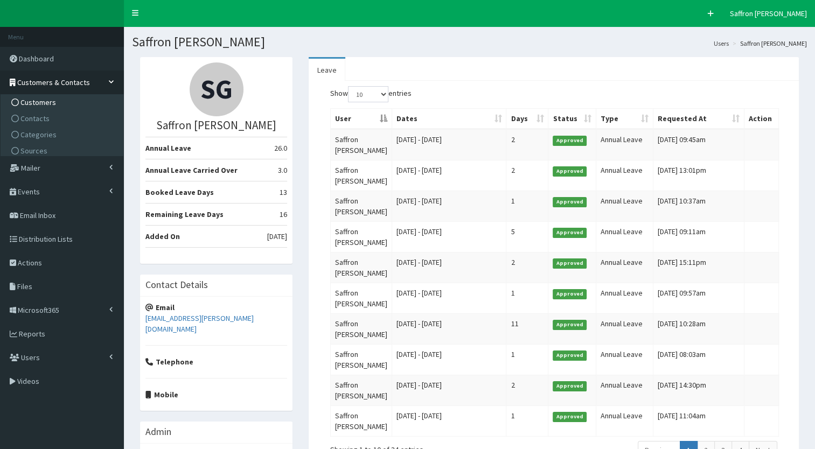
click at [44, 99] on span "Customers" at bounding box center [38, 102] width 36 height 10
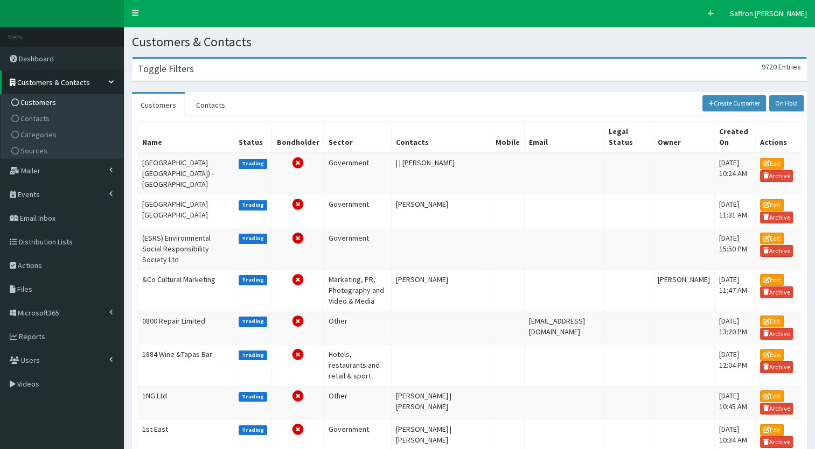
click at [175, 72] on h3 "Toggle Filters" at bounding box center [166, 69] width 56 height 10
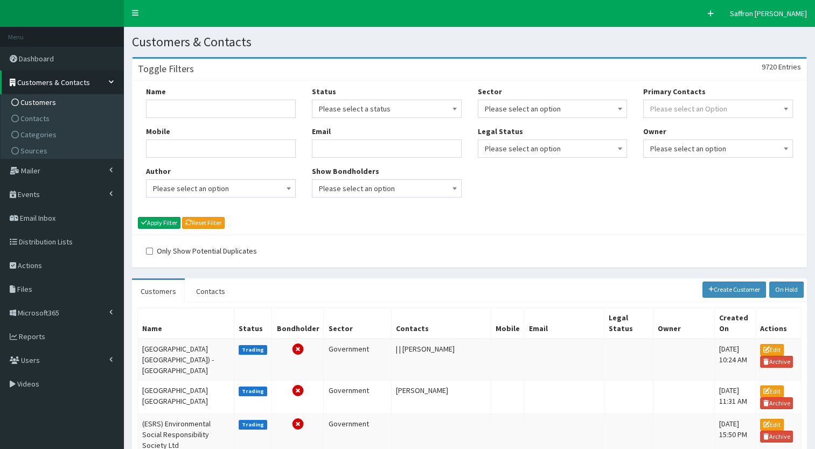
click at [186, 122] on div "Name Mobile Author Please select an option Developer [PERSON_NAME] [PERSON_NAME…" at bounding box center [221, 146] width 166 height 120
click at [186, 115] on input "Name" at bounding box center [221, 109] width 150 height 18
type input "vivergo"
click at [138, 217] on button "Apply Filter" at bounding box center [159, 223] width 43 height 12
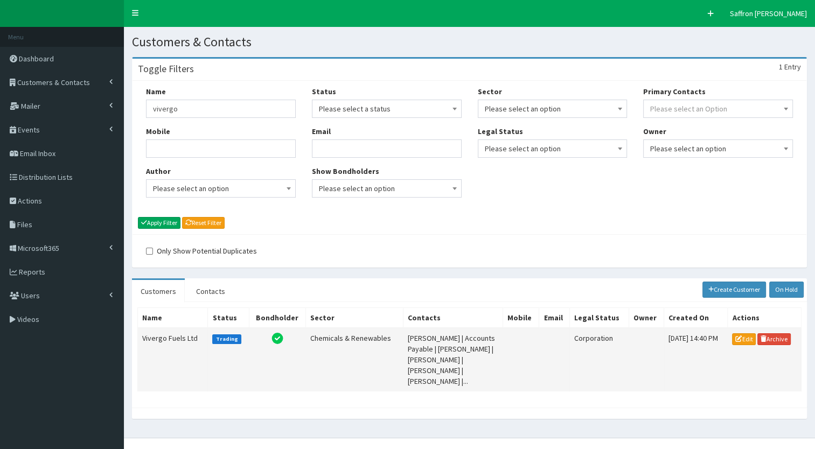
click at [185, 338] on td "Vivergo Fuels Ltd" at bounding box center [173, 360] width 70 height 64
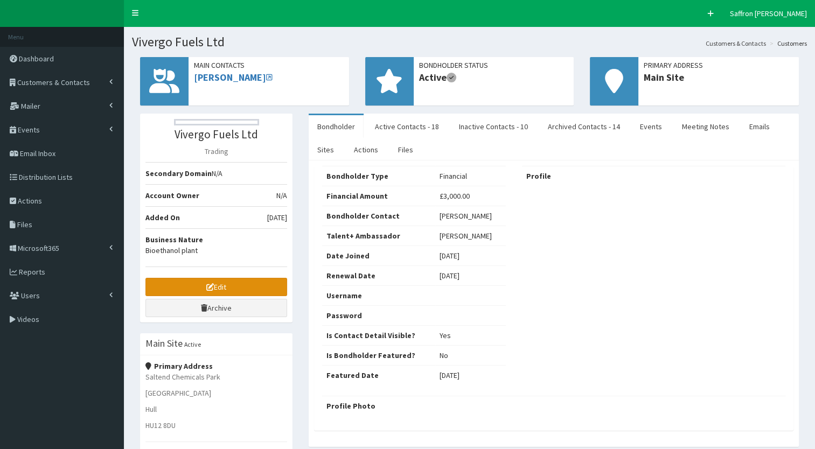
click at [222, 284] on link "Edit" at bounding box center [216, 287] width 142 height 18
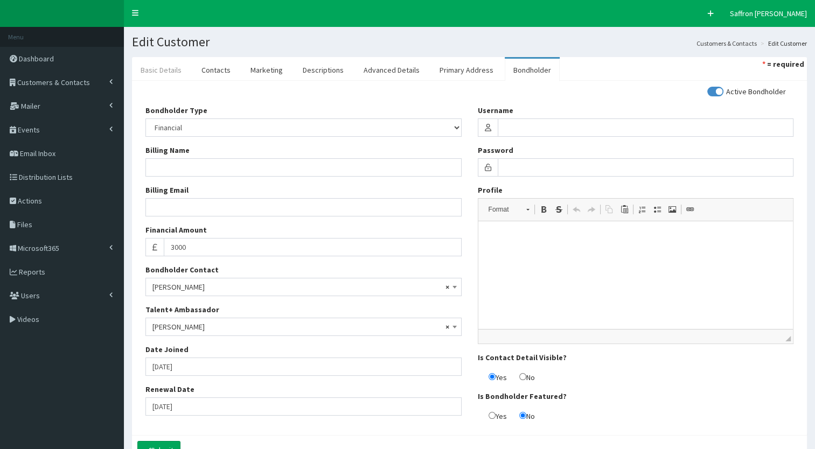
click at [172, 73] on link "Basic Details" at bounding box center [161, 70] width 58 height 23
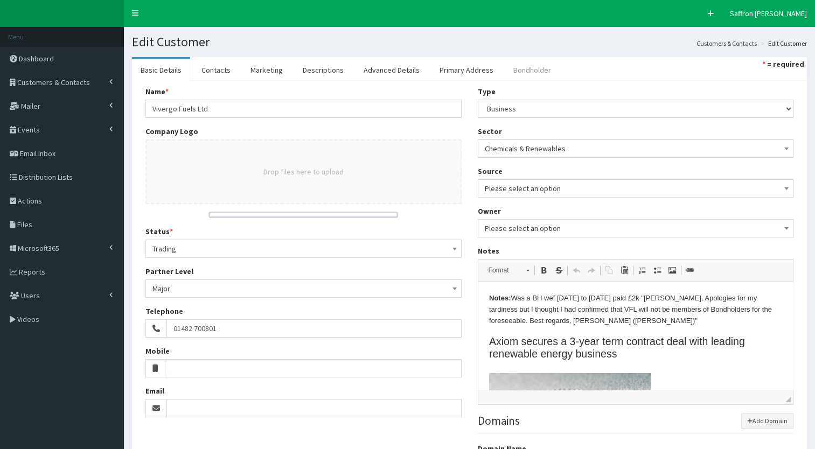
click at [508, 64] on link "Bondholder" at bounding box center [532, 70] width 55 height 23
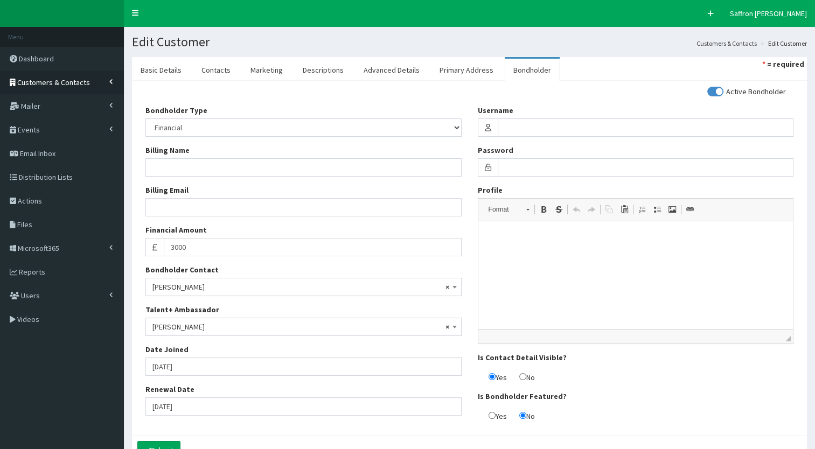
click at [75, 84] on span "Customers & Contacts" at bounding box center [53, 83] width 73 height 10
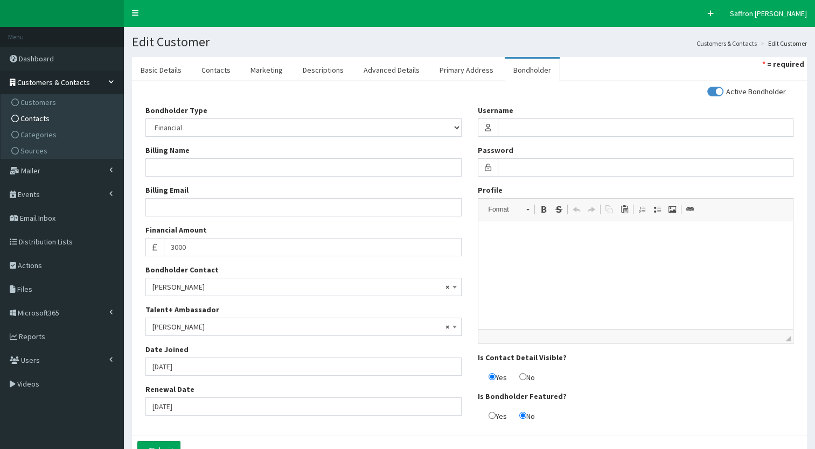
click at [34, 116] on span "Contacts" at bounding box center [34, 119] width 29 height 10
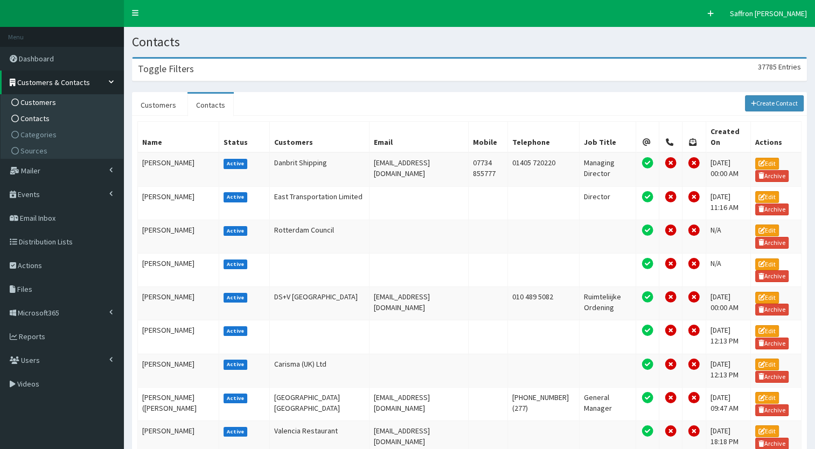
click at [41, 98] on span "Customers" at bounding box center [38, 102] width 36 height 10
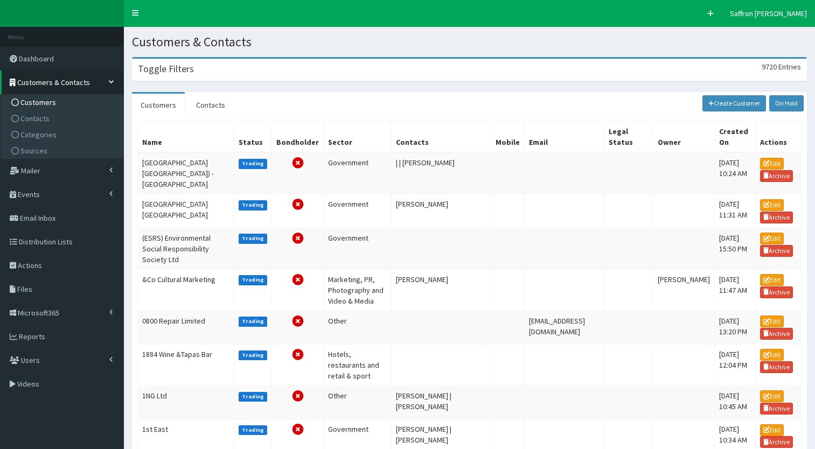
click at [213, 70] on div "Toggle Filters 9720 Entries" at bounding box center [469, 70] width 674 height 22
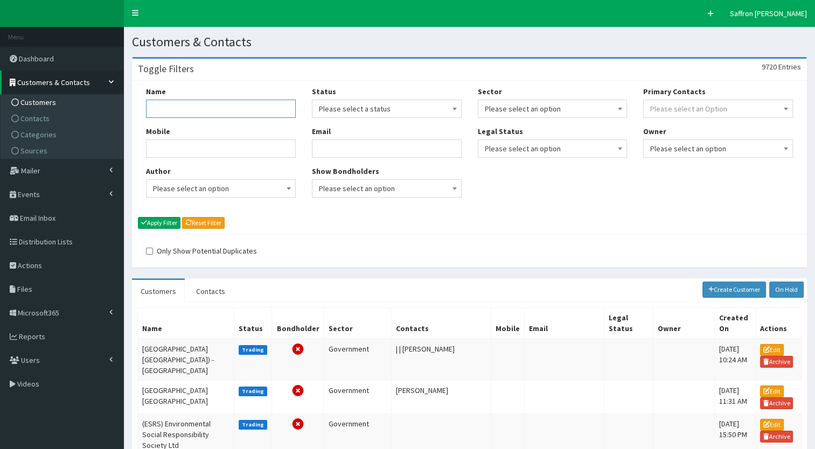
click at [182, 100] on input "Name" at bounding box center [221, 109] width 150 height 18
type input "[PERSON_NAME] group"
click at [138, 217] on button "Apply Filter" at bounding box center [159, 223] width 43 height 12
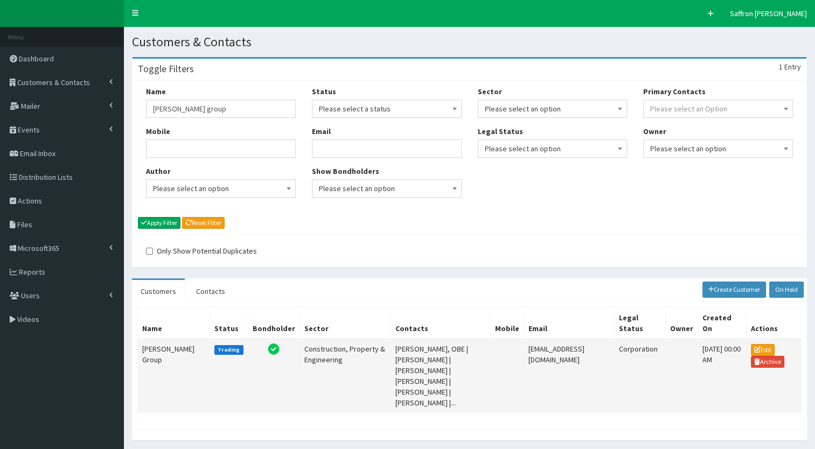
click at [170, 343] on td "[PERSON_NAME] Group" at bounding box center [174, 376] width 72 height 74
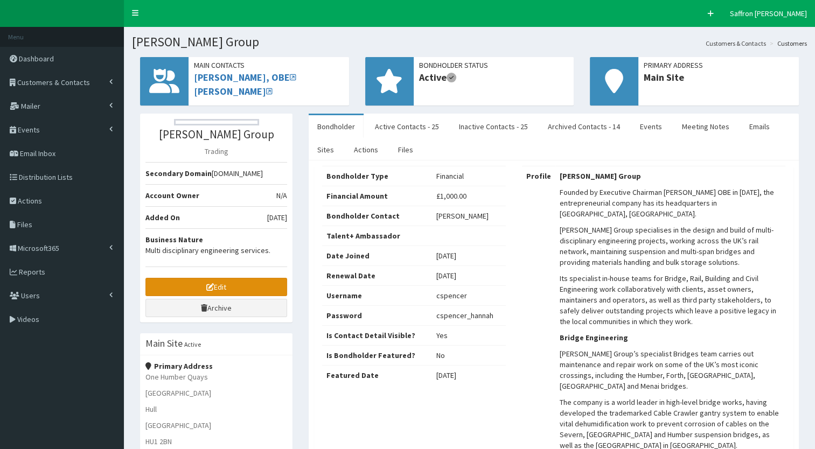
click at [262, 286] on link "Edit" at bounding box center [216, 287] width 142 height 18
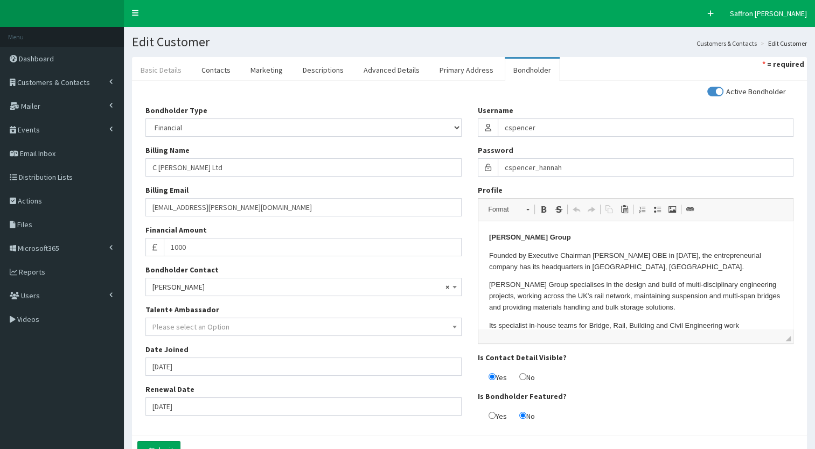
click at [165, 73] on link "Basic Details" at bounding box center [161, 70] width 58 height 23
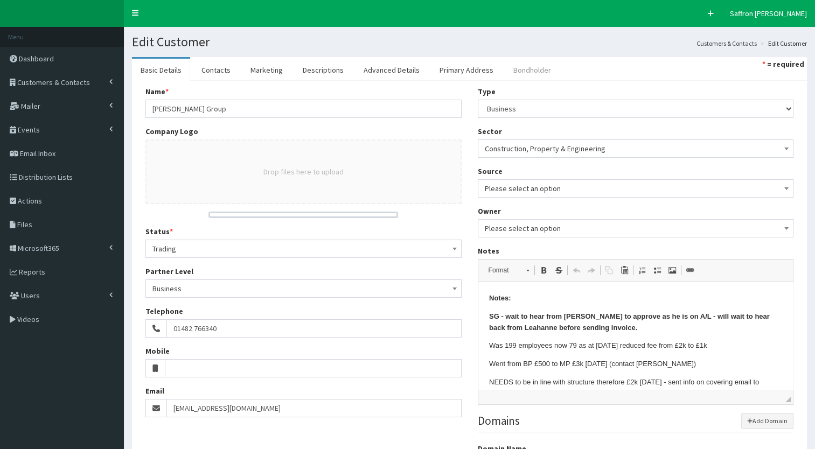
click at [517, 69] on link "Bondholder" at bounding box center [532, 70] width 55 height 23
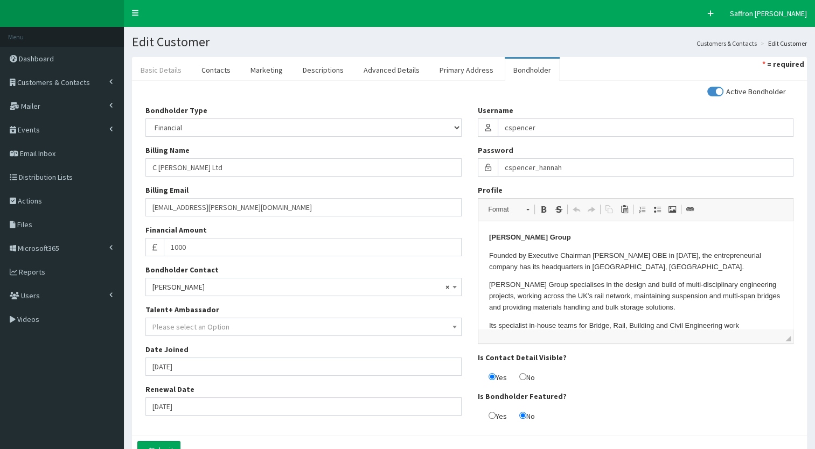
click at [158, 70] on link "Basic Details" at bounding box center [161, 70] width 58 height 23
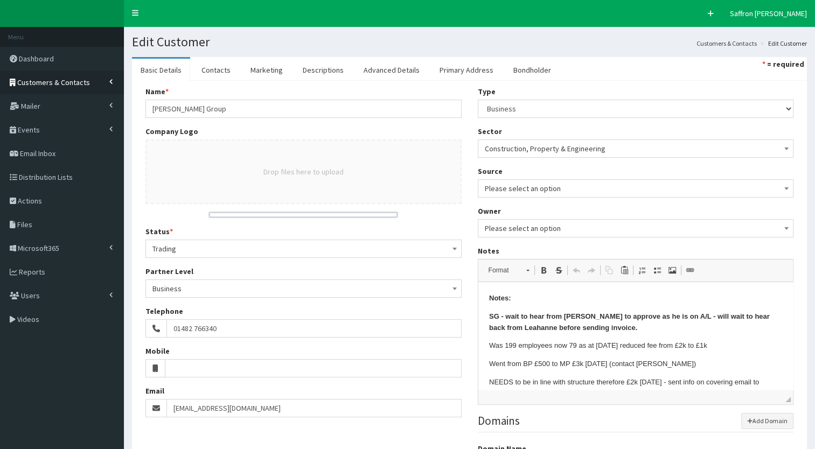
click at [61, 83] on span "Customers & Contacts" at bounding box center [53, 83] width 73 height 10
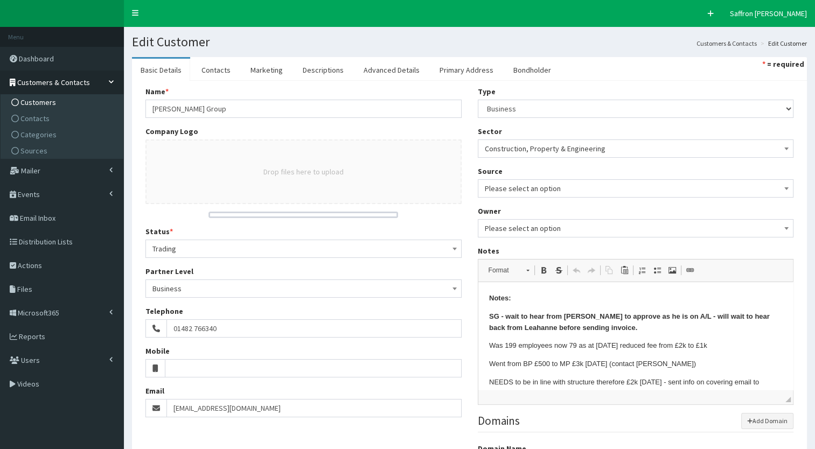
click at [41, 108] on link "Customers" at bounding box center [63, 102] width 120 height 16
